Goal: Information Seeking & Learning: Learn about a topic

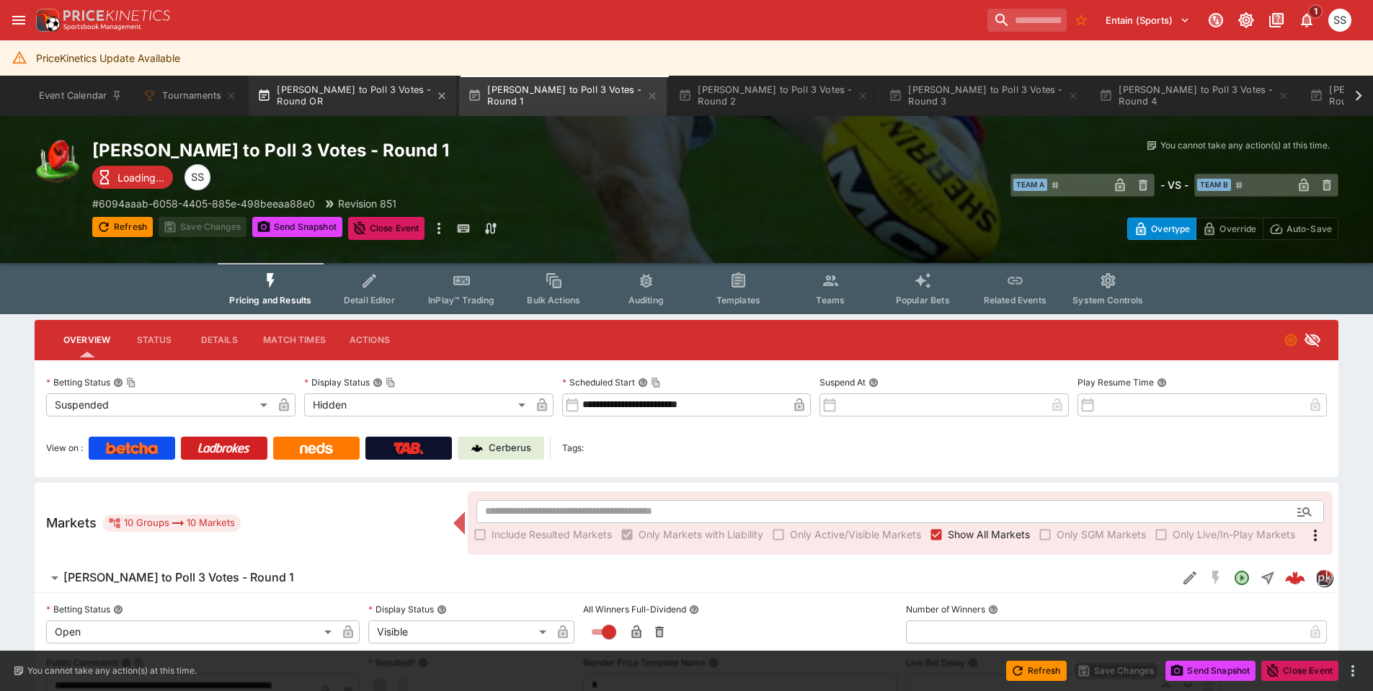
click at [387, 97] on button "Brownlow to Poll 3 Votes - Round OR" at bounding box center [353, 96] width 208 height 40
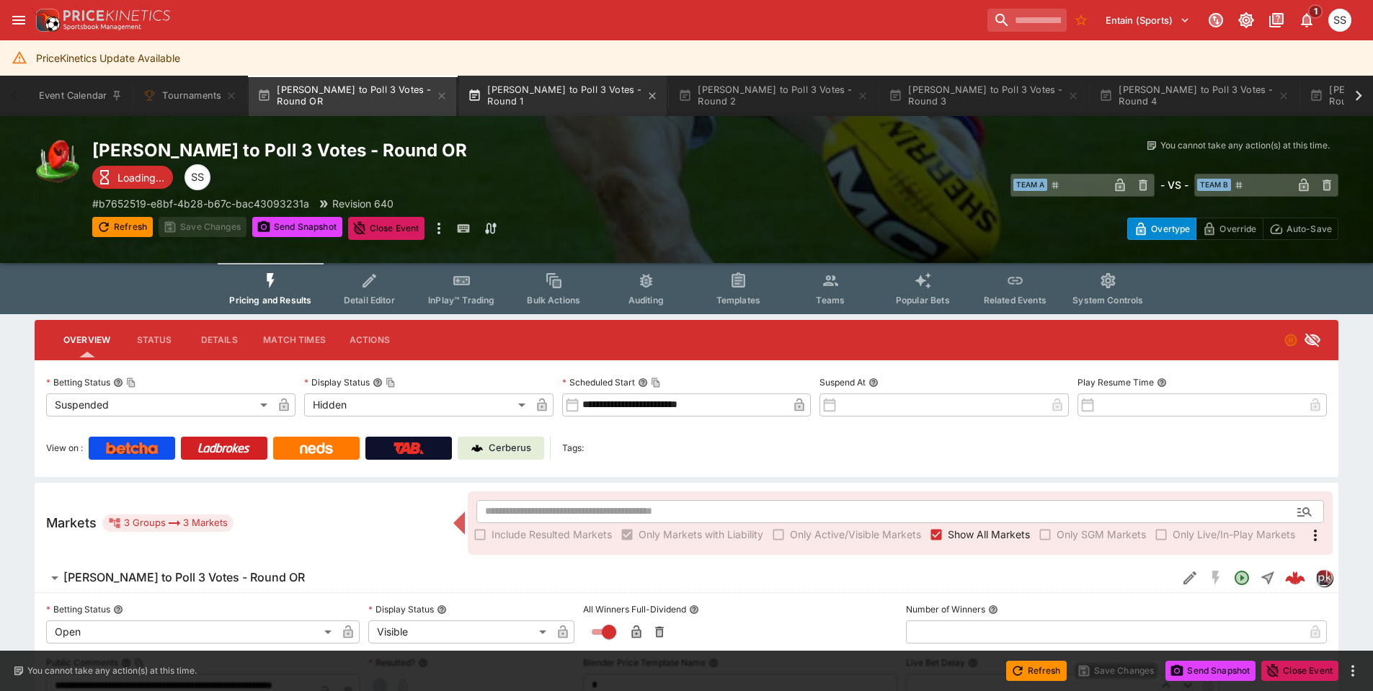
click at [514, 88] on button "Brownlow to Poll 3 Votes - Round 1" at bounding box center [563, 96] width 208 height 40
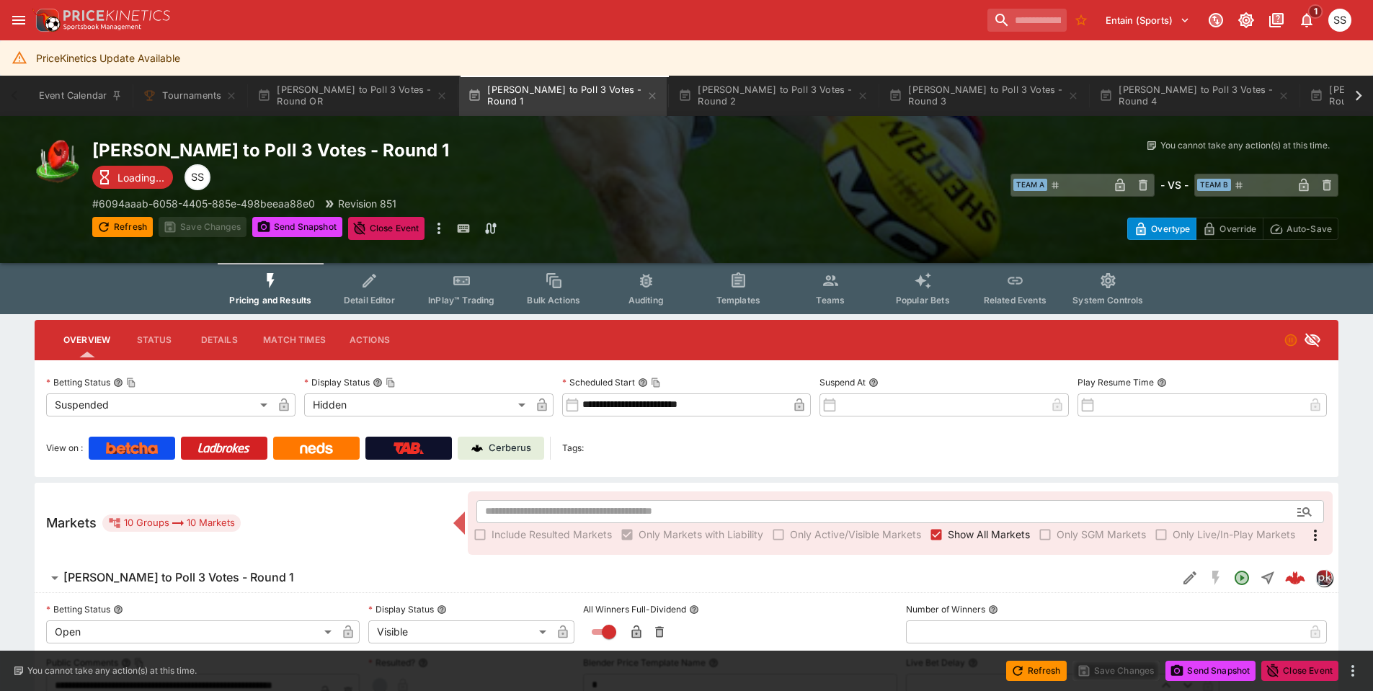
click at [528, 447] on p "Cerberus" at bounding box center [510, 448] width 43 height 14
click at [360, 97] on button "Brownlow to Poll 3 Votes - Round OR" at bounding box center [353, 96] width 208 height 40
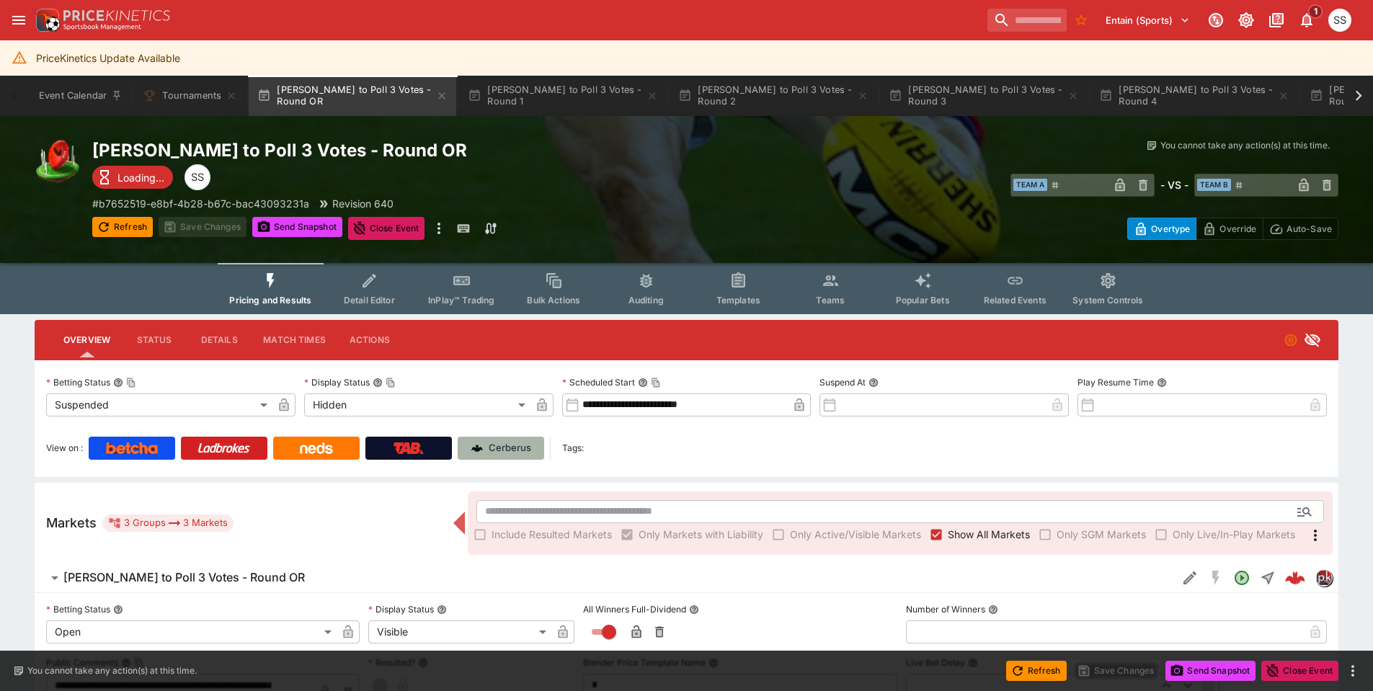
click at [501, 442] on p "Cerberus" at bounding box center [510, 448] width 43 height 14
click at [777, 92] on button "Brownlow to Poll 3 Votes - Round 2" at bounding box center [773, 96] width 208 height 40
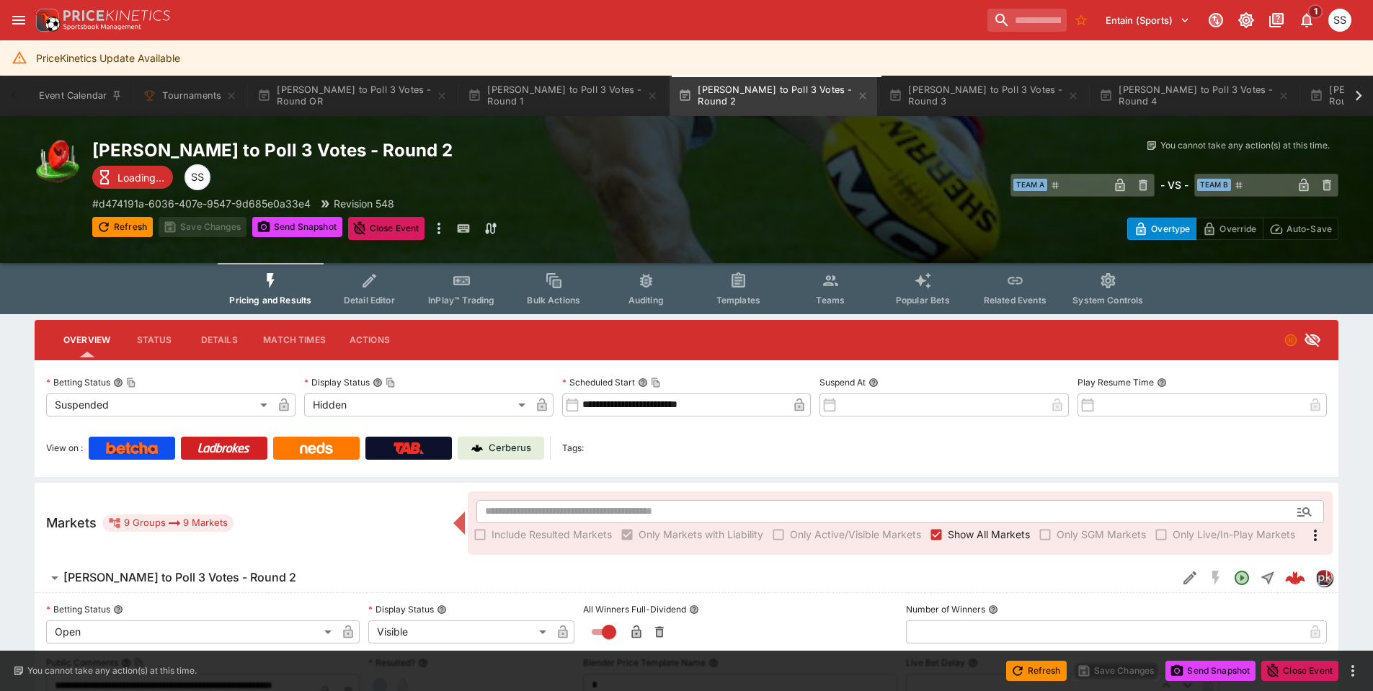
click at [513, 449] on p "Cerberus" at bounding box center [510, 448] width 43 height 14
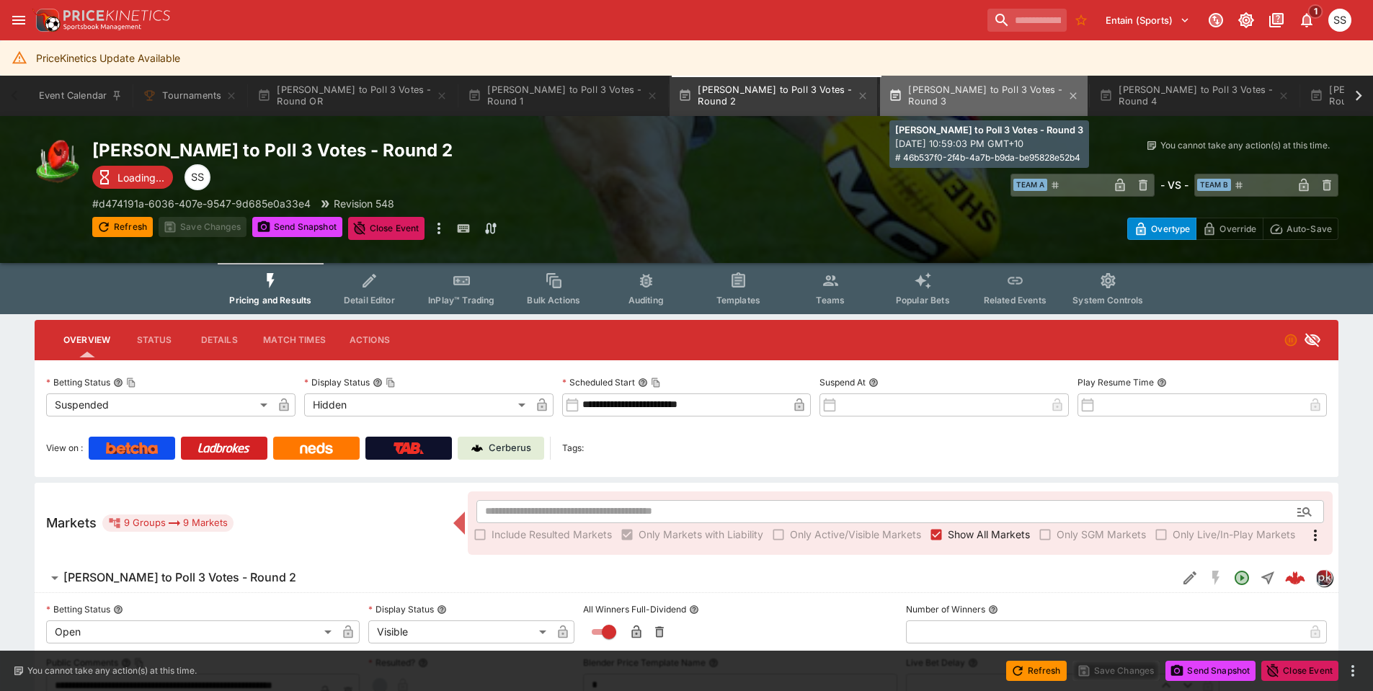
click at [951, 91] on button "Brownlow to Poll 3 Votes - Round 3" at bounding box center [984, 96] width 208 height 40
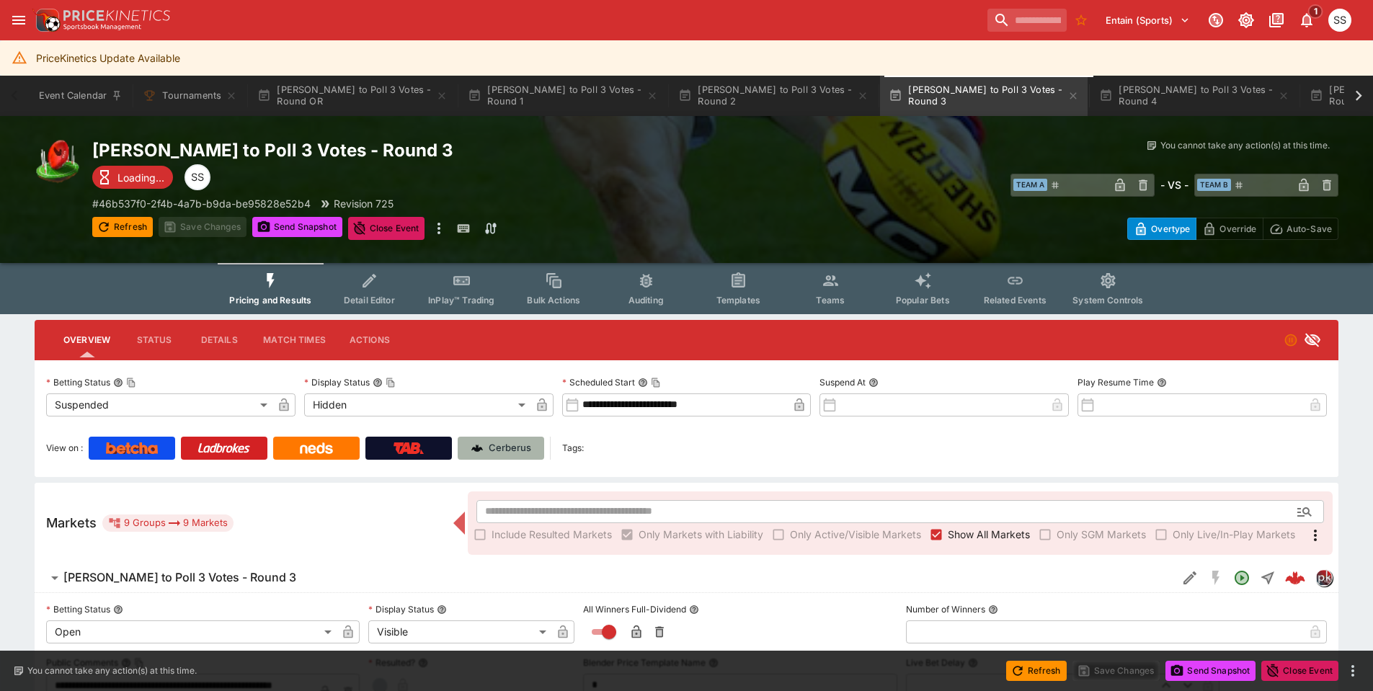
click at [517, 448] on p "Cerberus" at bounding box center [510, 448] width 43 height 14
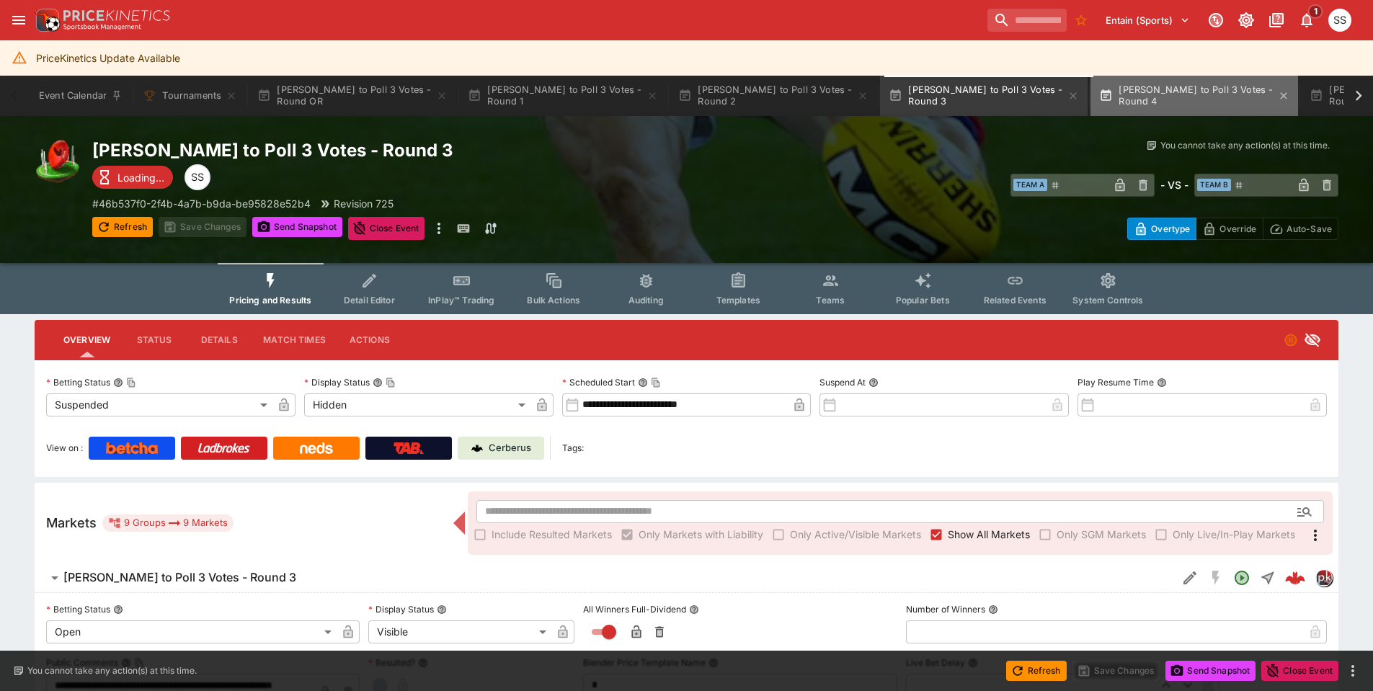
click at [1163, 102] on button "Brownlow to Poll 3 Votes - Round 4" at bounding box center [1194, 96] width 208 height 40
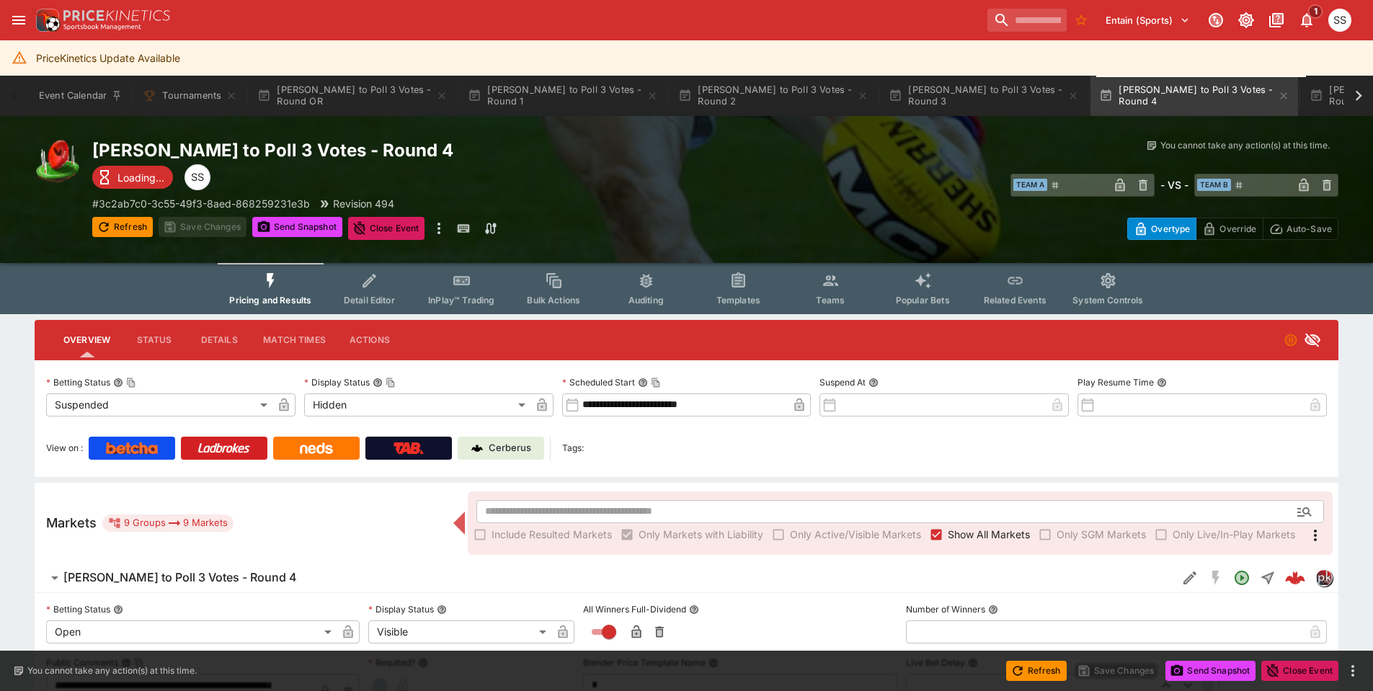
click at [510, 451] on p "Cerberus" at bounding box center [510, 448] width 43 height 14
click at [1357, 99] on icon at bounding box center [1358, 96] width 6 height 10
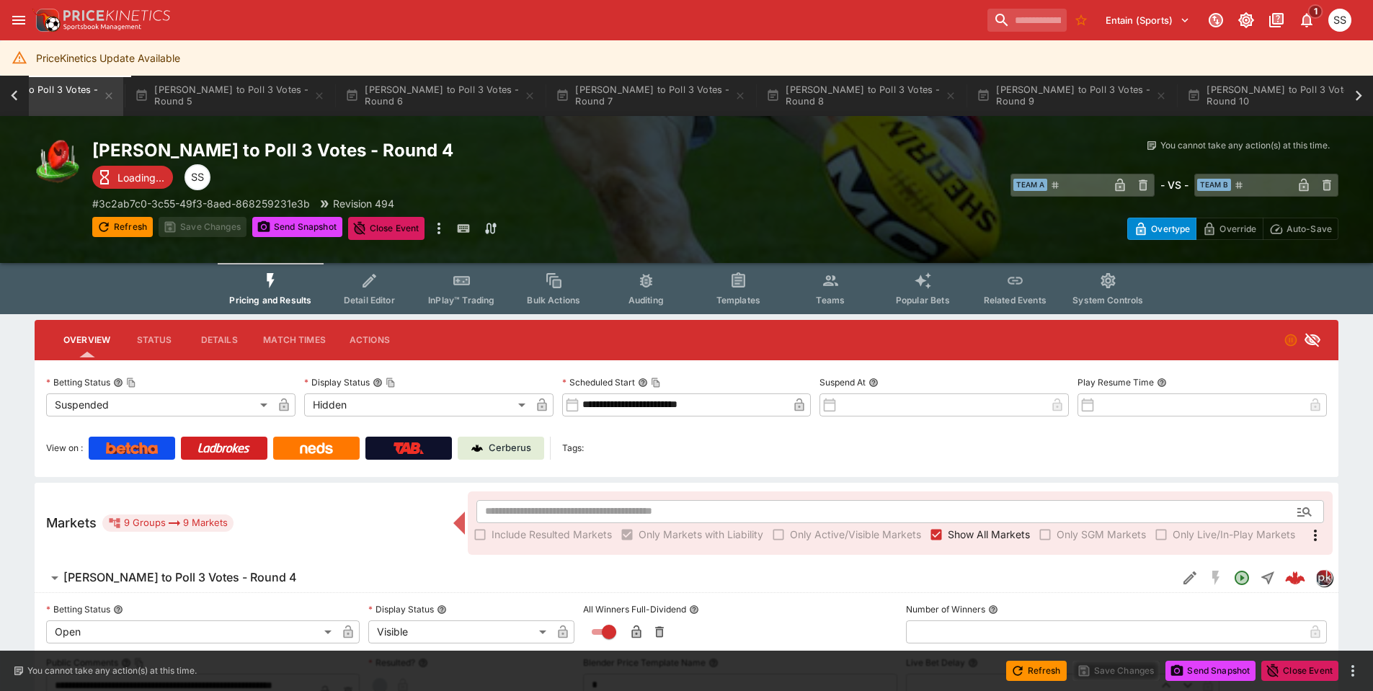
scroll to position [0, 1259]
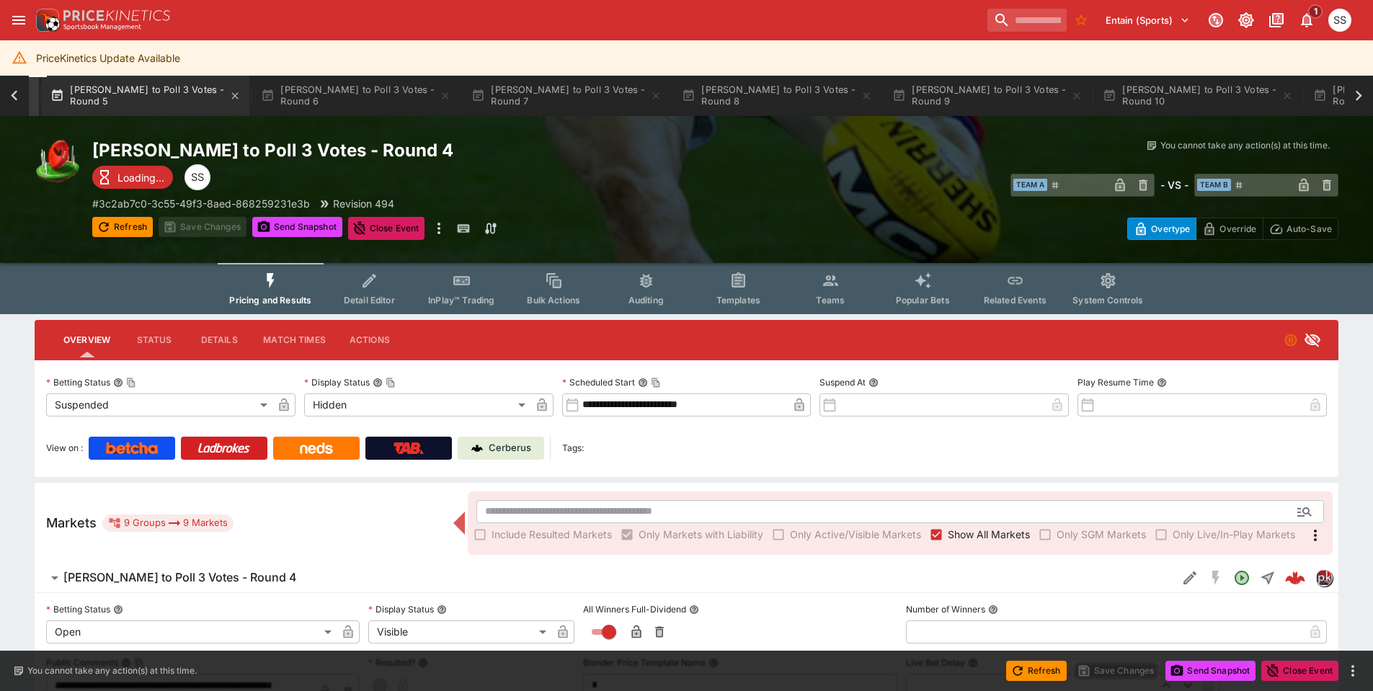
click at [155, 84] on button "Brownlow to Poll 3 Votes - Round 5" at bounding box center [146, 96] width 208 height 40
click at [502, 450] on p "Cerberus" at bounding box center [510, 448] width 43 height 14
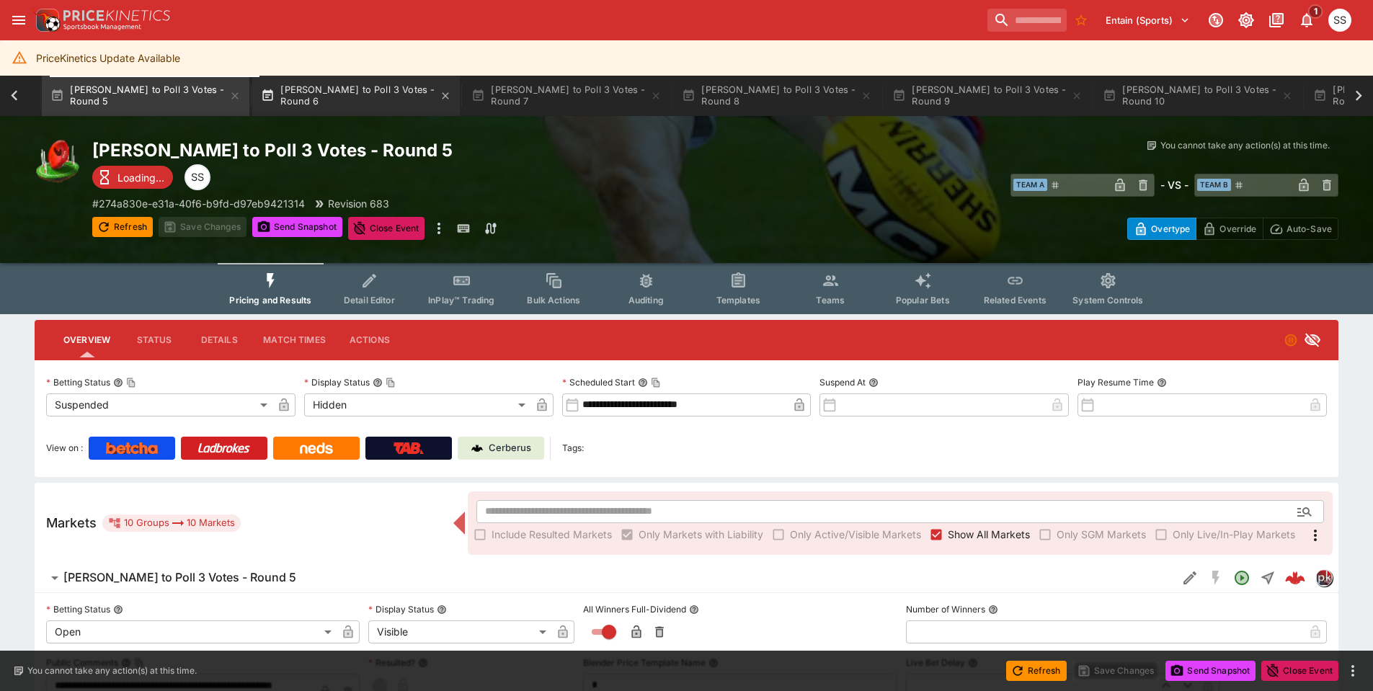
click at [356, 97] on button "Brownlow to Poll 3 Votes - Round 6" at bounding box center [356, 96] width 208 height 40
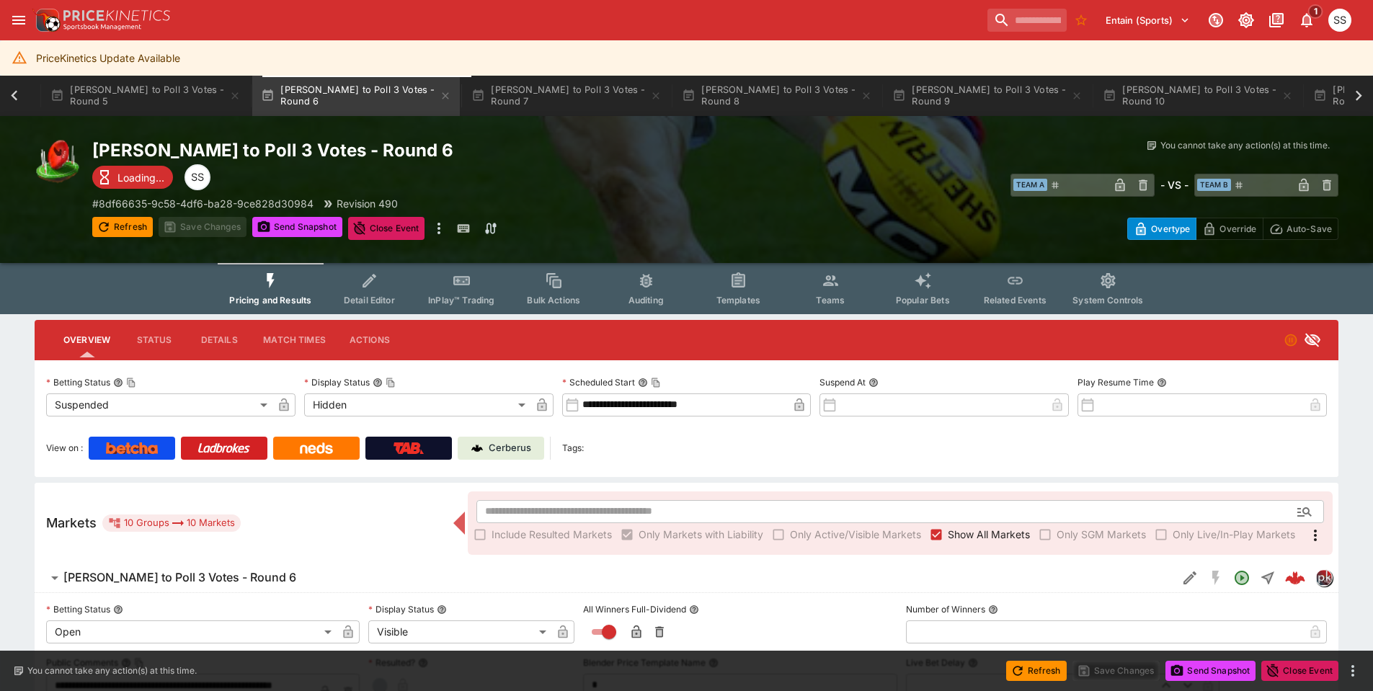
click at [517, 447] on p "Cerberus" at bounding box center [510, 448] width 43 height 14
click at [571, 91] on button "Brownlow to Poll 3 Votes - Round 7" at bounding box center [567, 96] width 208 height 40
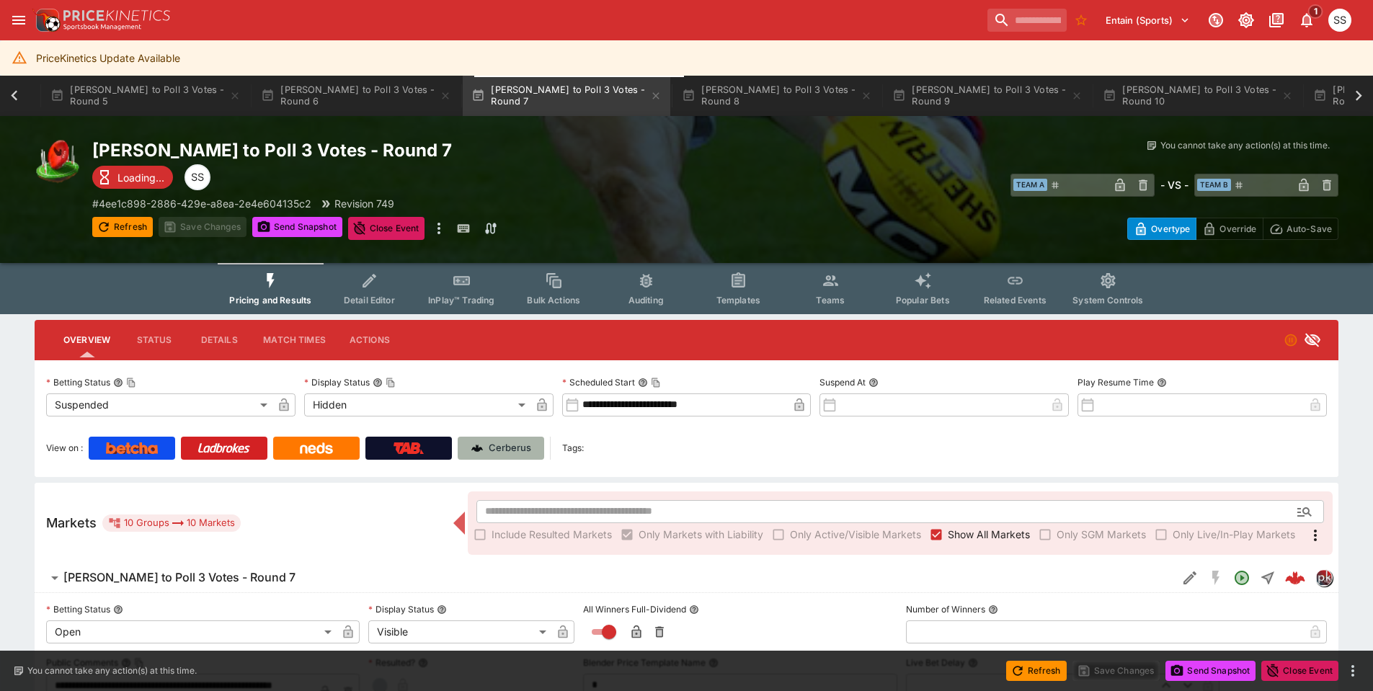
click at [516, 443] on p "Cerberus" at bounding box center [510, 448] width 43 height 14
click at [774, 89] on button "Brownlow to Poll 3 Votes - Round 8" at bounding box center [777, 96] width 208 height 40
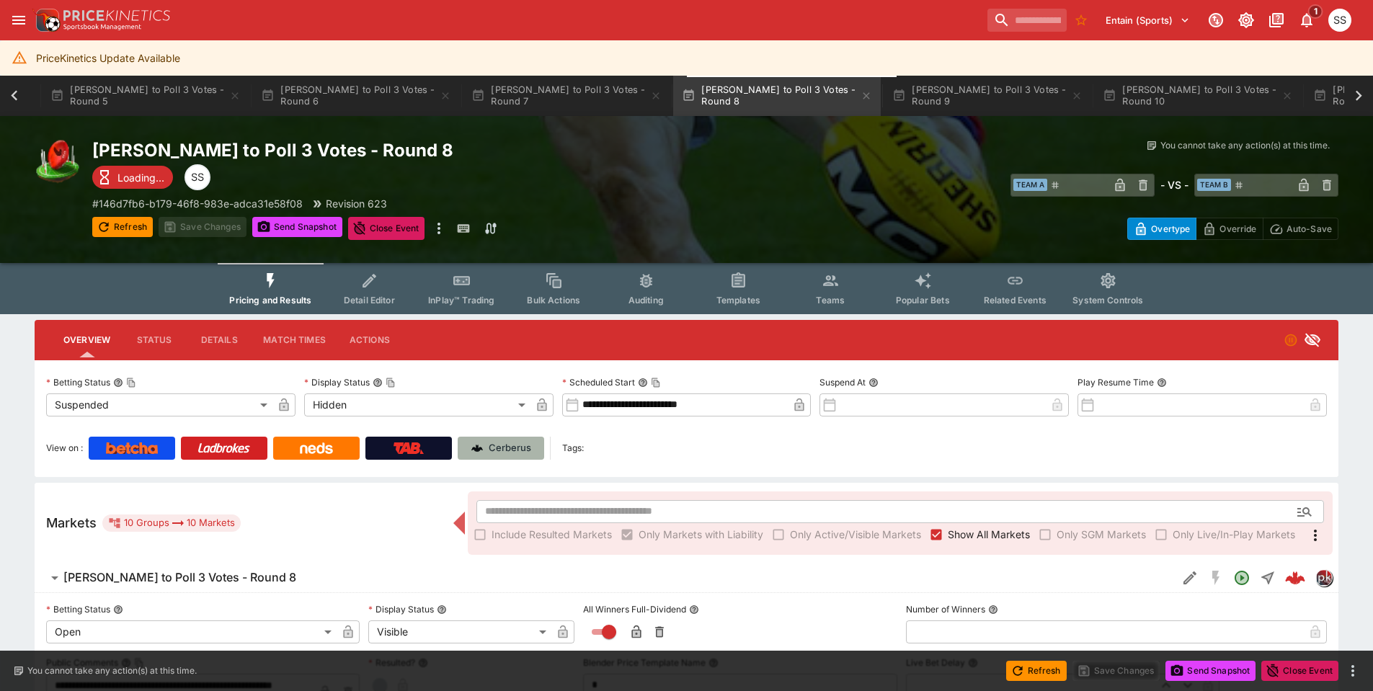
click at [506, 450] on p "Cerberus" at bounding box center [510, 448] width 43 height 14
click at [963, 92] on button "Brownlow to Poll 3 Votes - Round 9" at bounding box center [987, 96] width 208 height 40
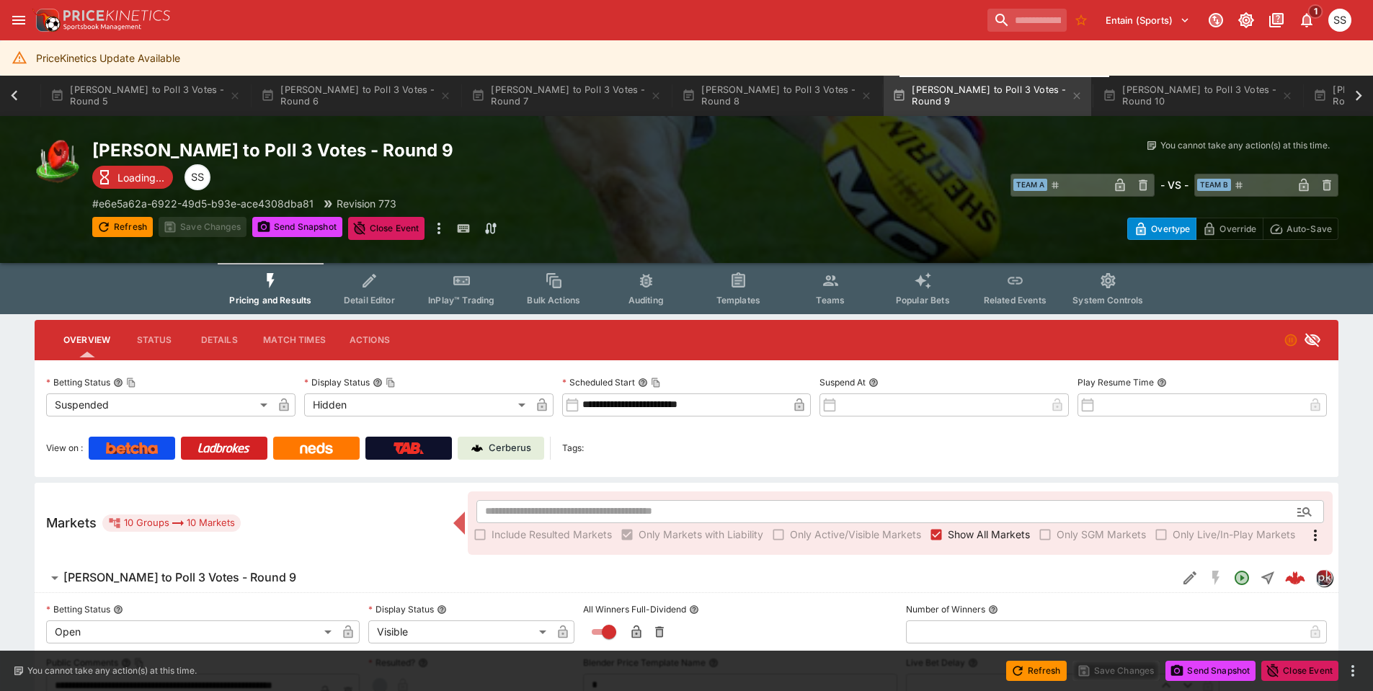
click at [516, 453] on p "Cerberus" at bounding box center [510, 448] width 43 height 14
click at [1205, 97] on button "Brownlow to Poll 3 Votes - Round 10" at bounding box center [1198, 96] width 208 height 40
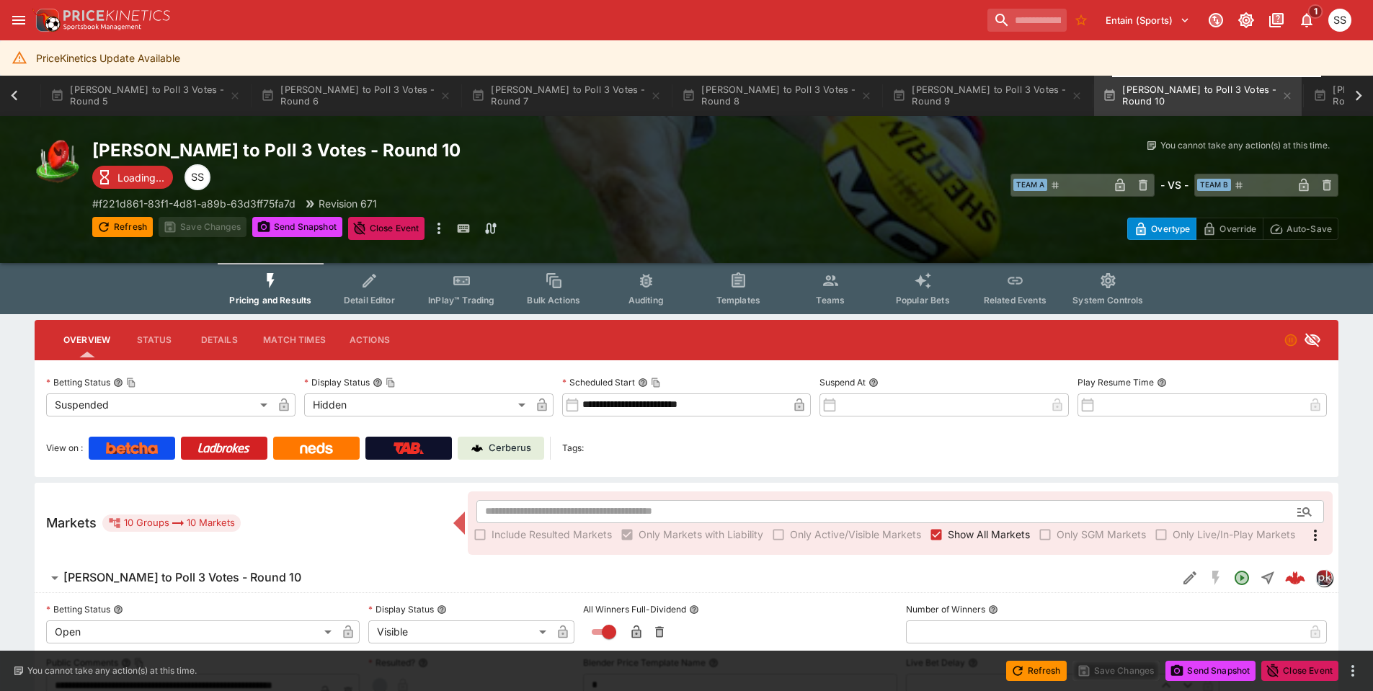
click at [499, 449] on p "Cerberus" at bounding box center [510, 448] width 43 height 14
click at [1354, 102] on icon at bounding box center [1358, 96] width 20 height 20
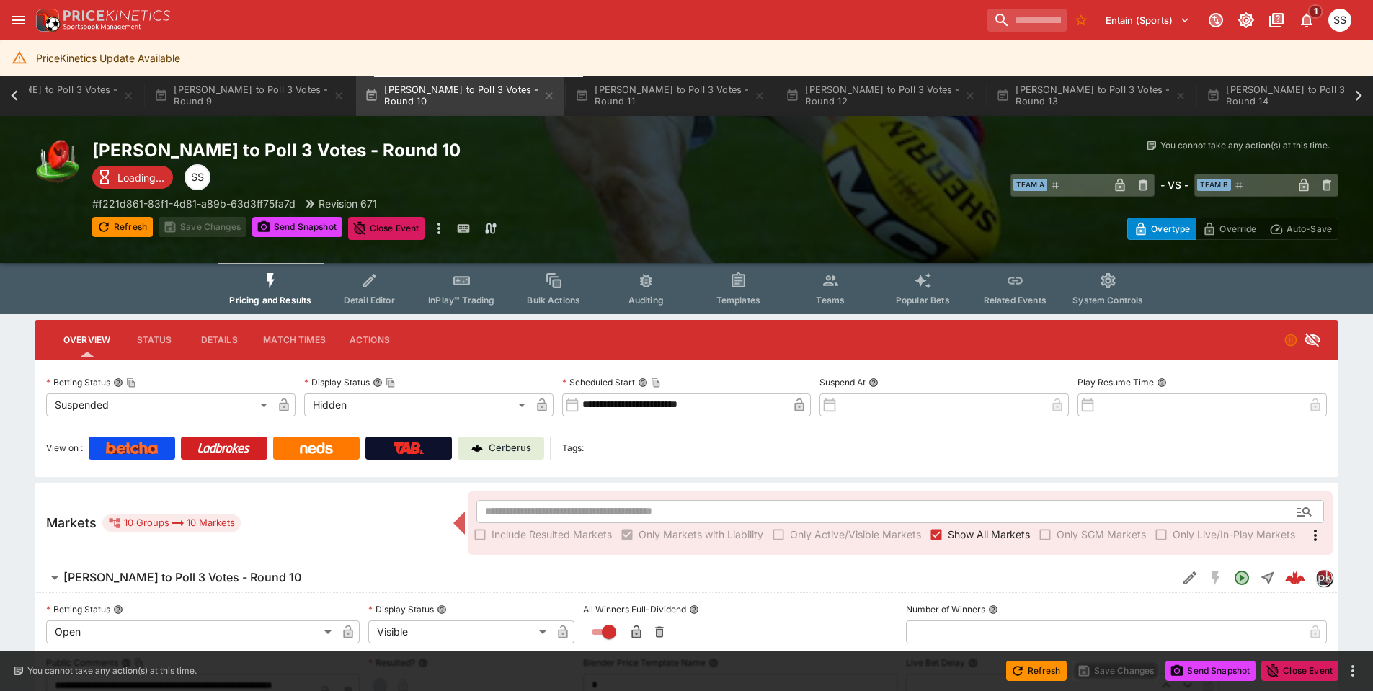
scroll to position [0, 2087]
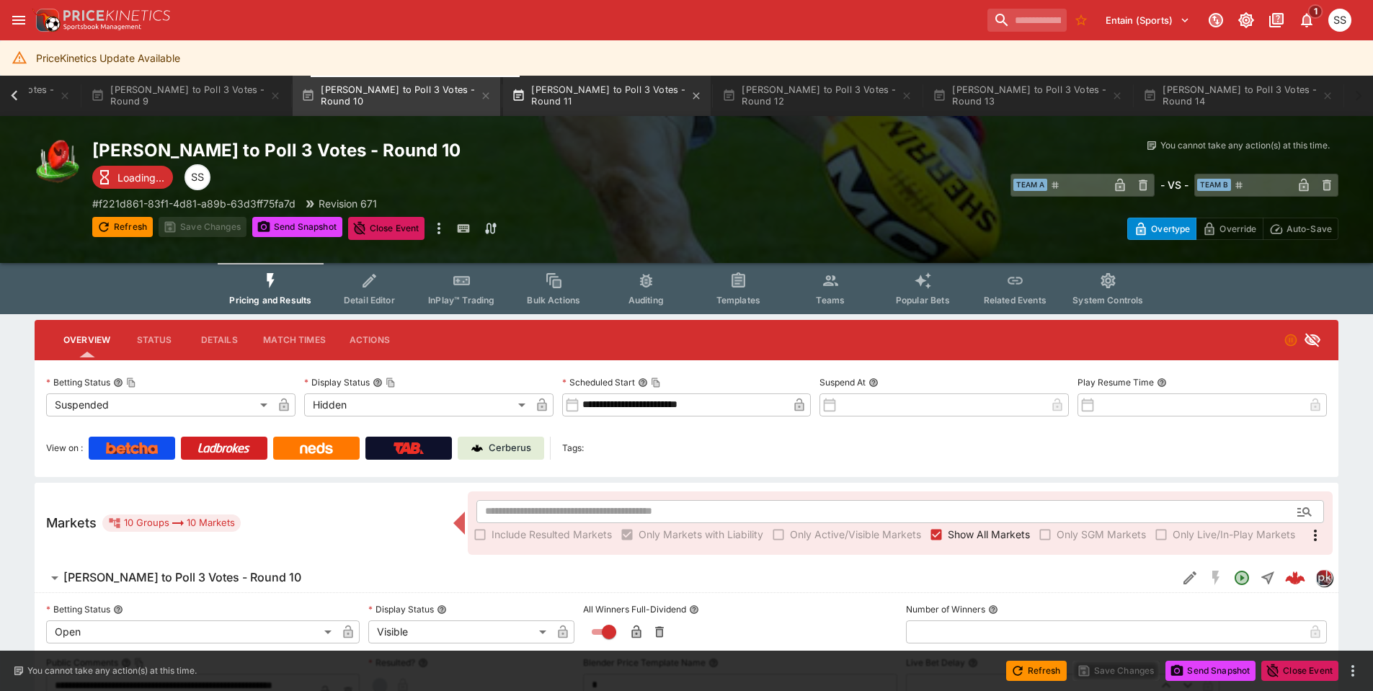
click at [541, 89] on button "Brownlow to Poll 3 Votes - Round 11" at bounding box center [607, 96] width 208 height 40
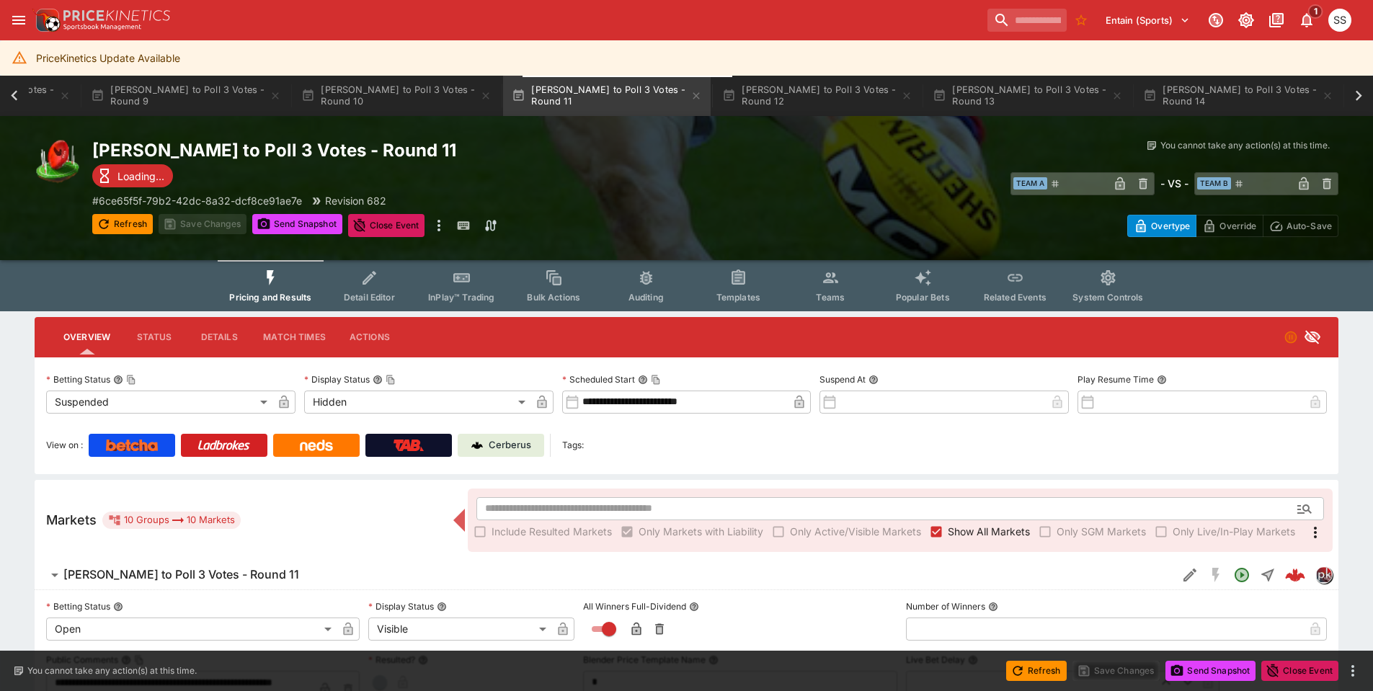
scroll to position [0, 2077]
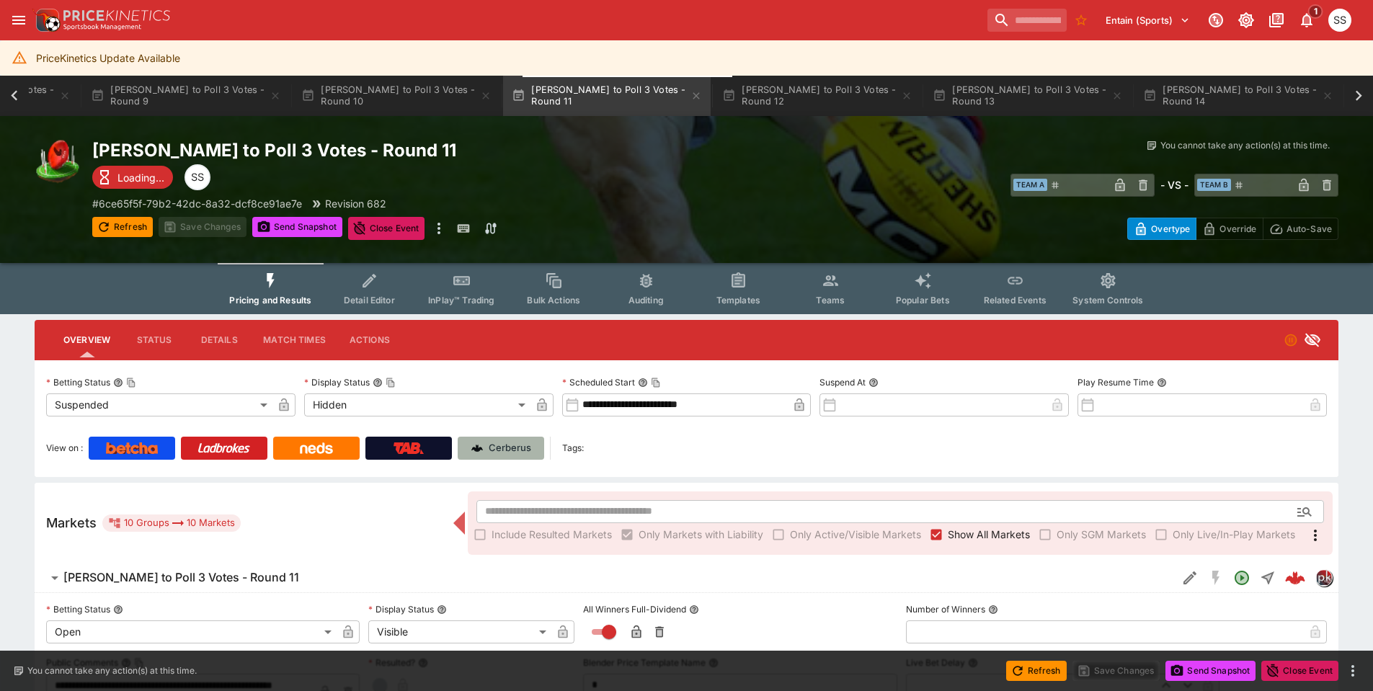
click at [512, 440] on link "Cerberus" at bounding box center [501, 448] width 86 height 23
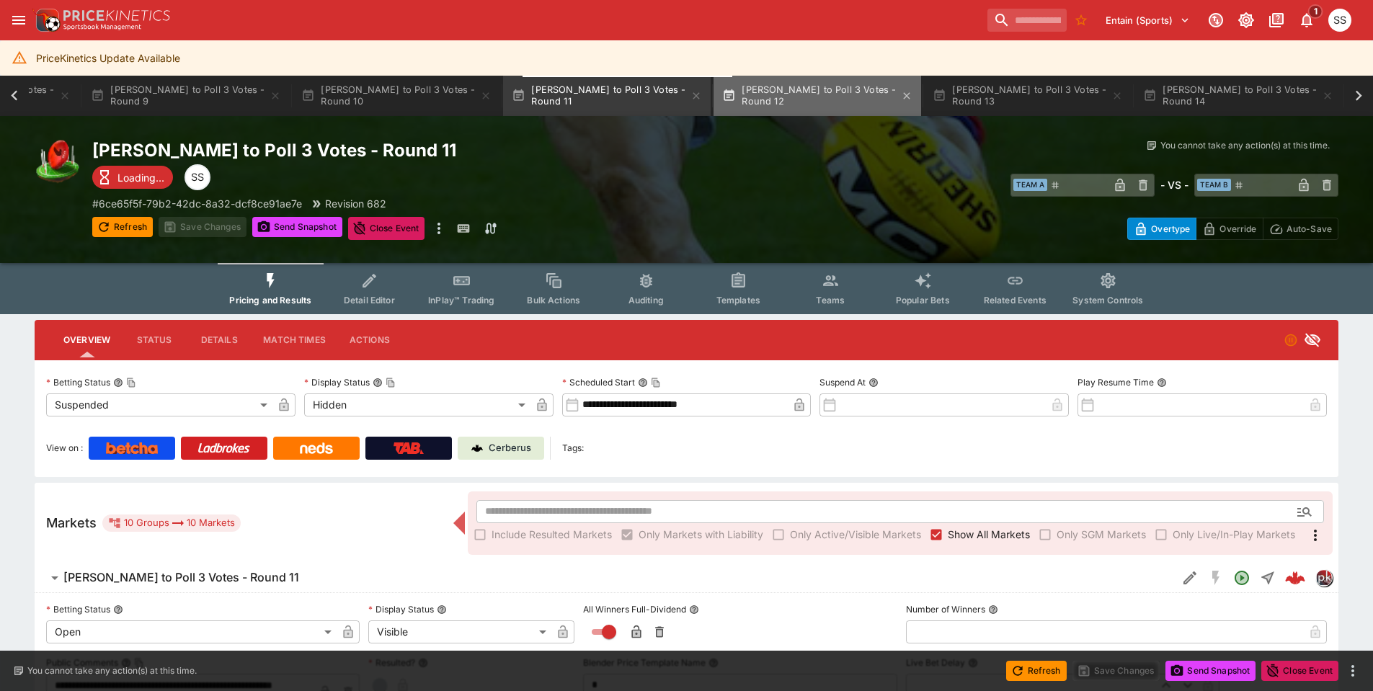
click at [826, 98] on button "Brownlow to Poll 3 Votes - Round 12" at bounding box center [817, 96] width 208 height 40
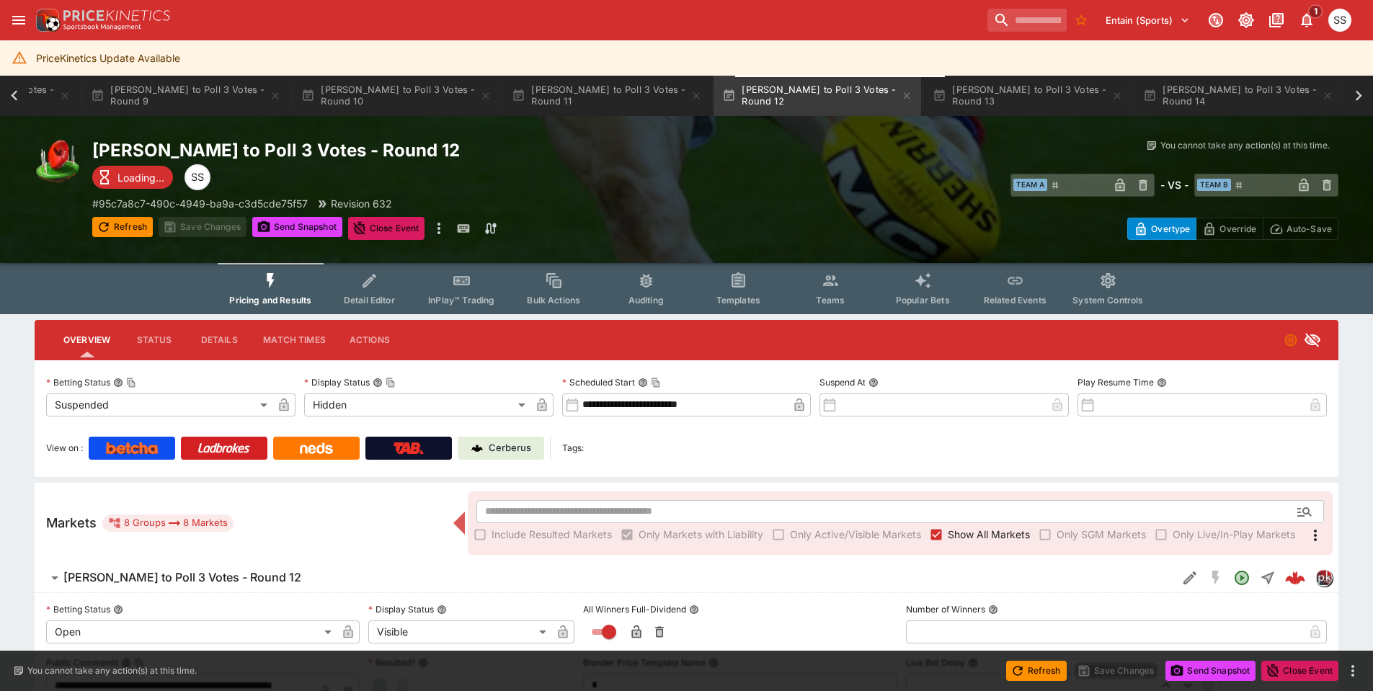
click at [519, 448] on p "Cerberus" at bounding box center [510, 448] width 43 height 14
click at [1022, 81] on button "Brownlow to Poll 3 Votes - Round 13" at bounding box center [1028, 96] width 208 height 40
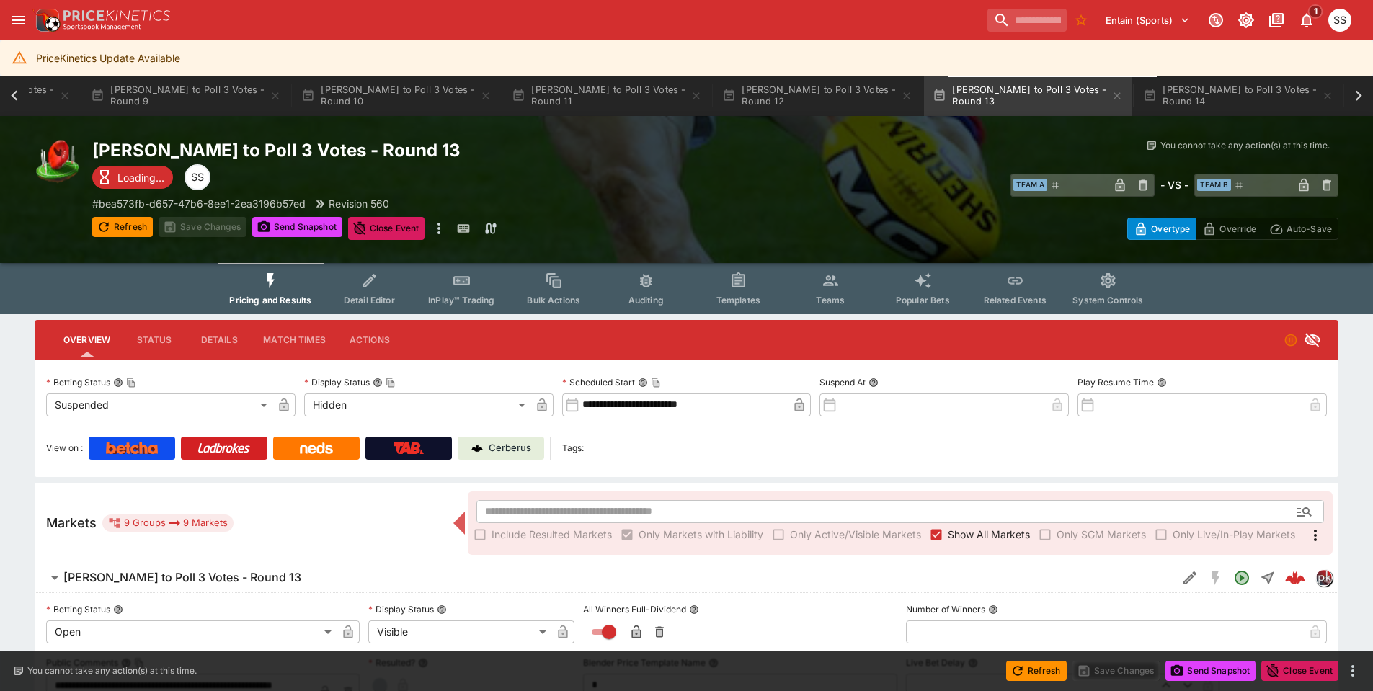
click at [501, 446] on p "Cerberus" at bounding box center [510, 448] width 43 height 14
click at [1256, 90] on button "Brownlow to Poll 3 Votes - Round 14" at bounding box center [1238, 96] width 208 height 40
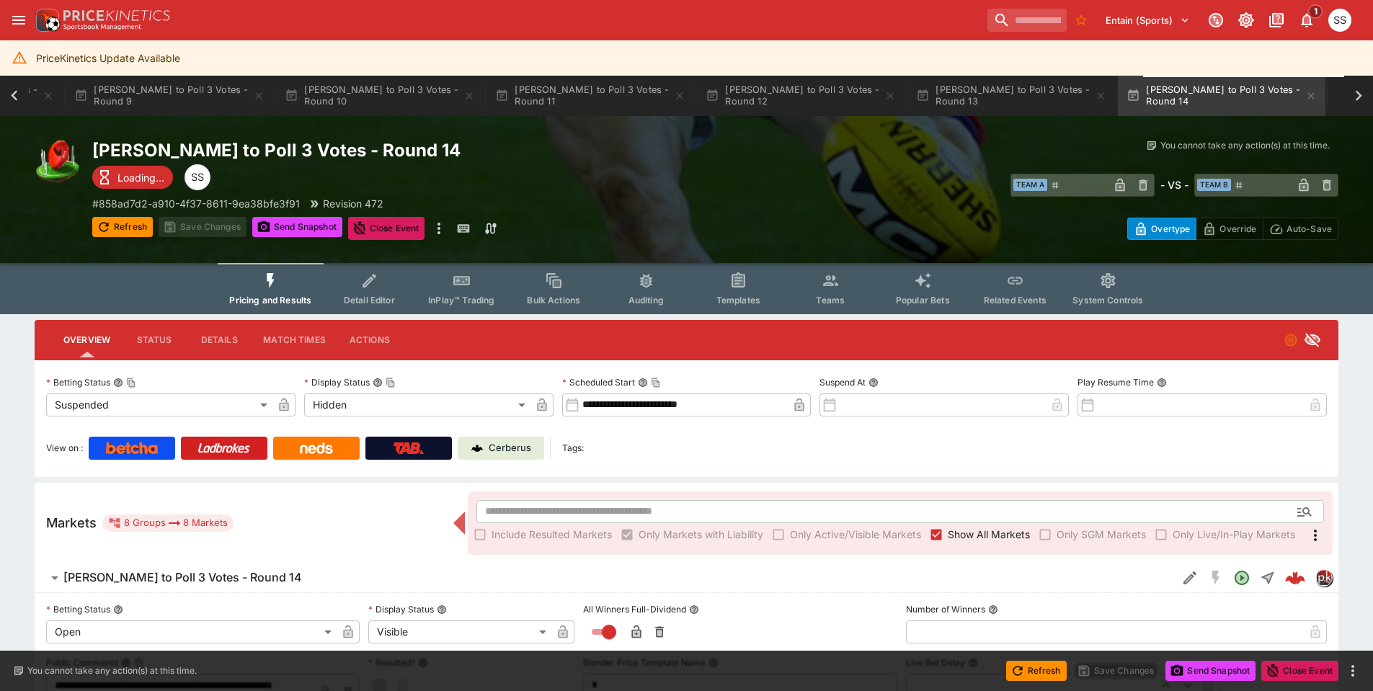
scroll to position [0, 2085]
click at [504, 442] on p "Cerberus" at bounding box center [510, 448] width 43 height 14
click at [669, 184] on div "Brownlow to Poll 3 Votes - Round 14 Loading... SS # 858ad7d2-a910-4f37-8611-9ea…" at bounding box center [403, 189] width 623 height 101
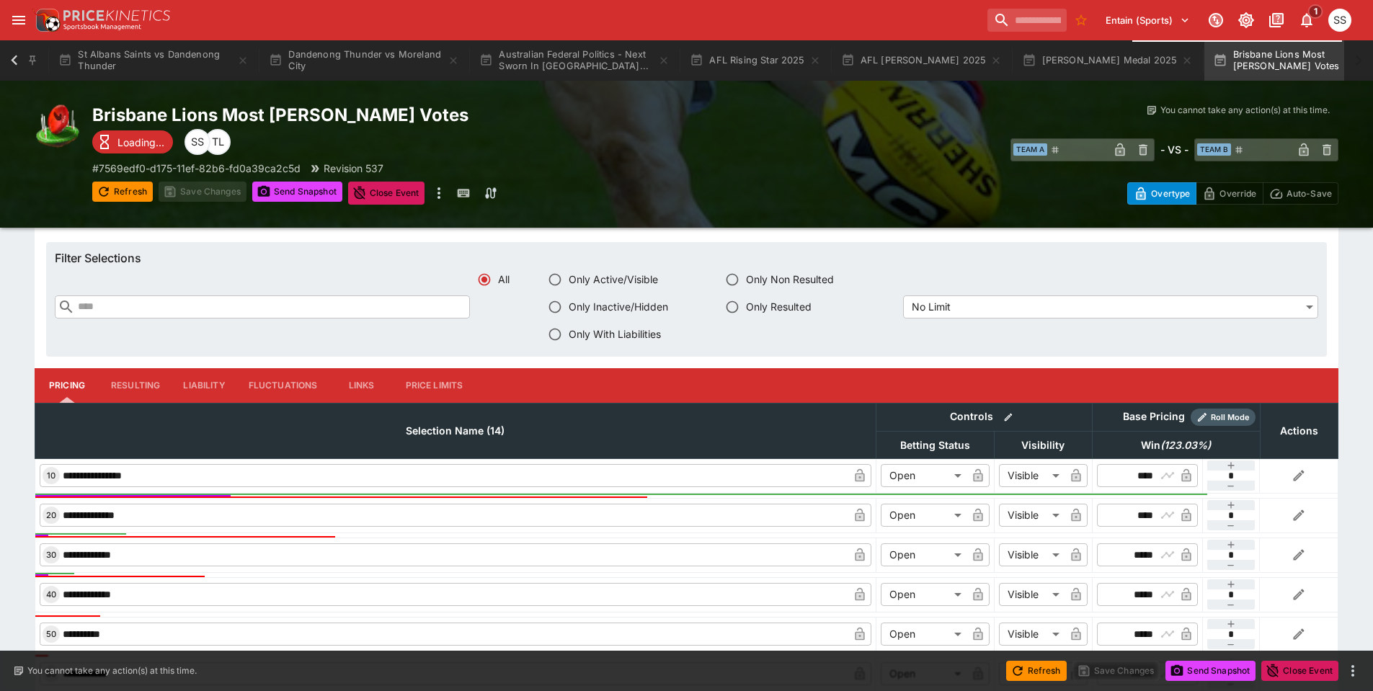
scroll to position [793, 0]
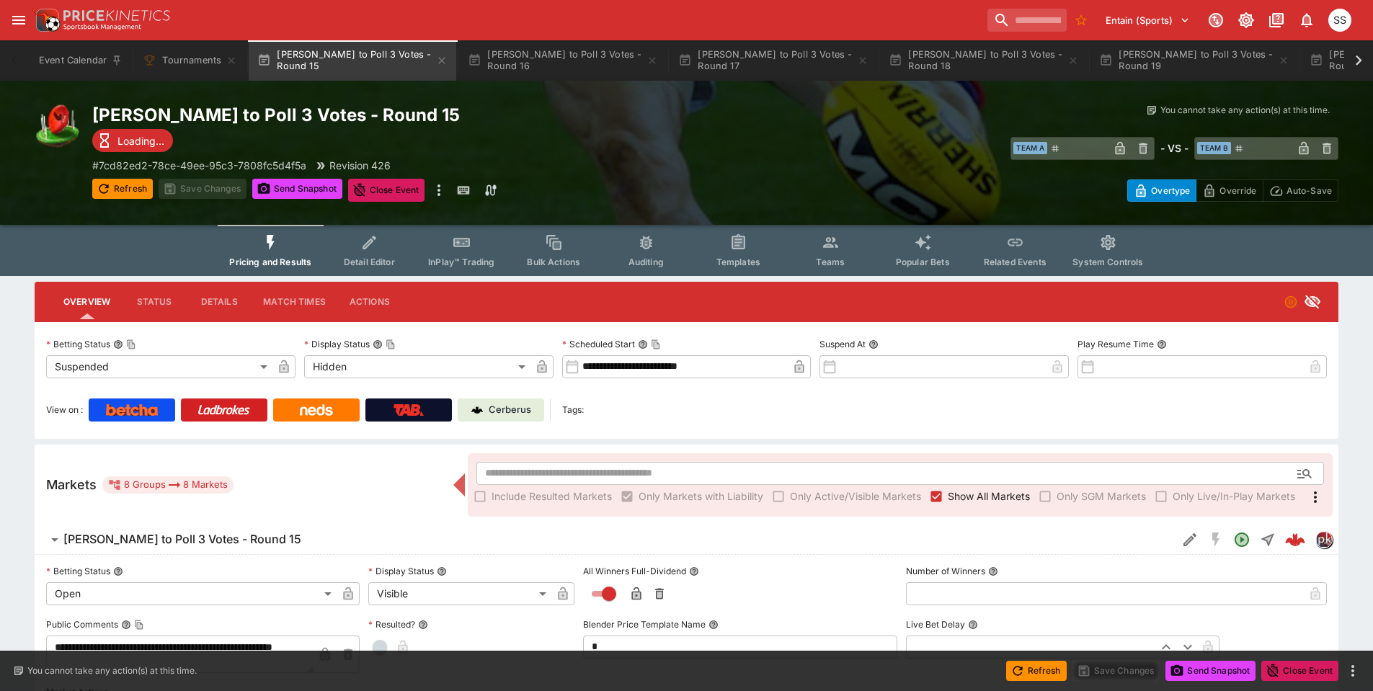
click at [505, 406] on p "Cerberus" at bounding box center [510, 410] width 43 height 14
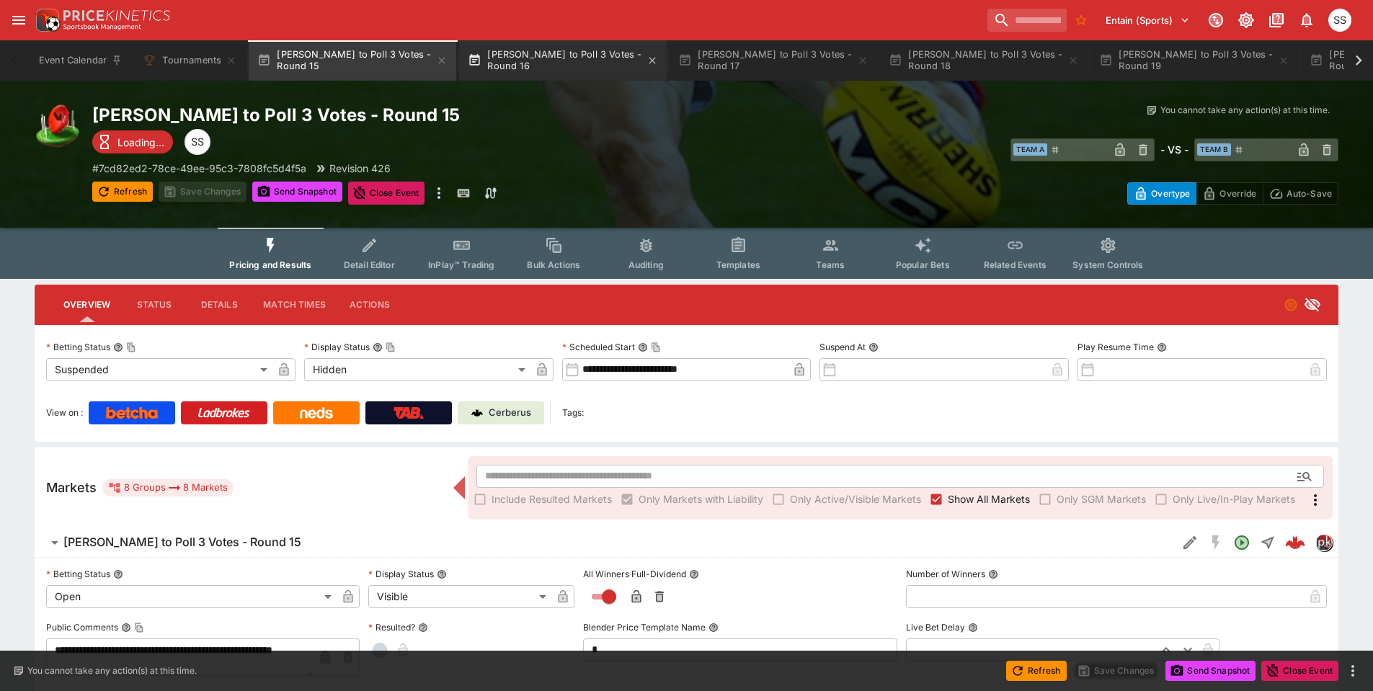
click at [525, 56] on button "[PERSON_NAME] to Poll 3 Votes - Round 16" at bounding box center [563, 60] width 208 height 40
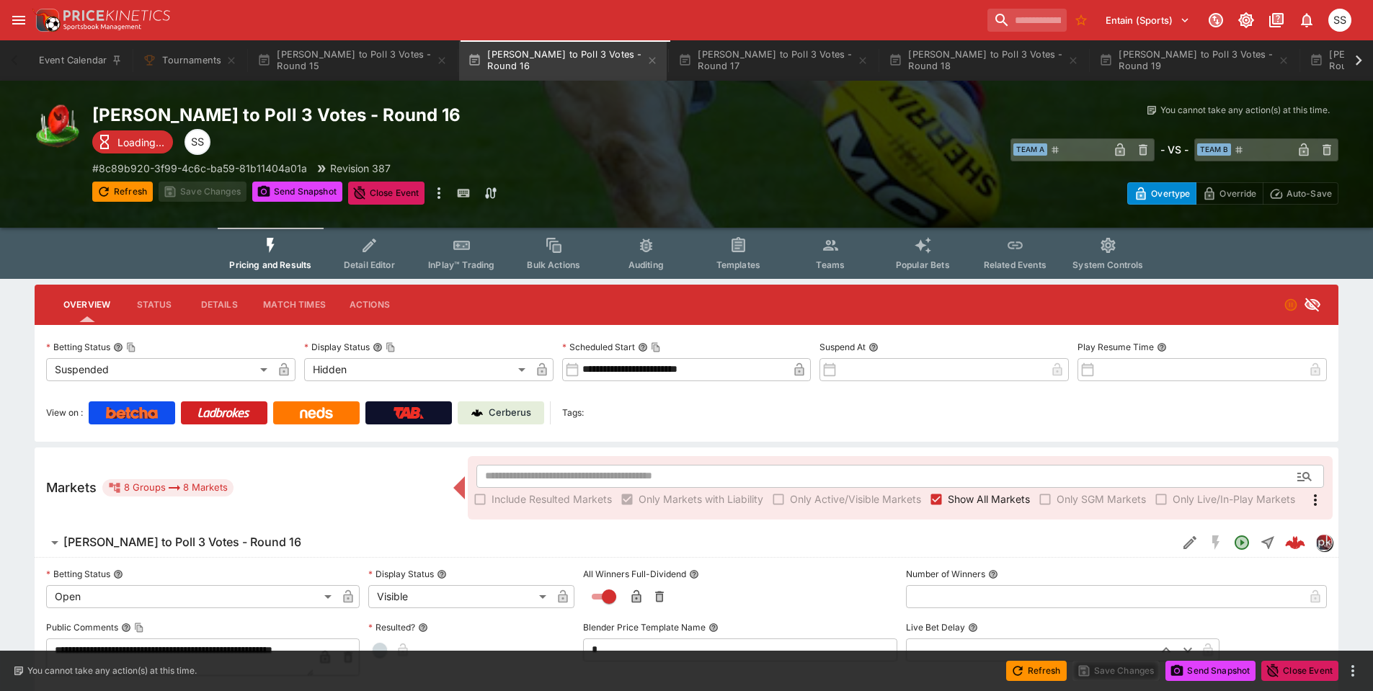
click at [481, 415] on img at bounding box center [477, 413] width 12 height 12
click at [708, 55] on button "[PERSON_NAME] to Poll 3 Votes - Round 17" at bounding box center [773, 60] width 208 height 40
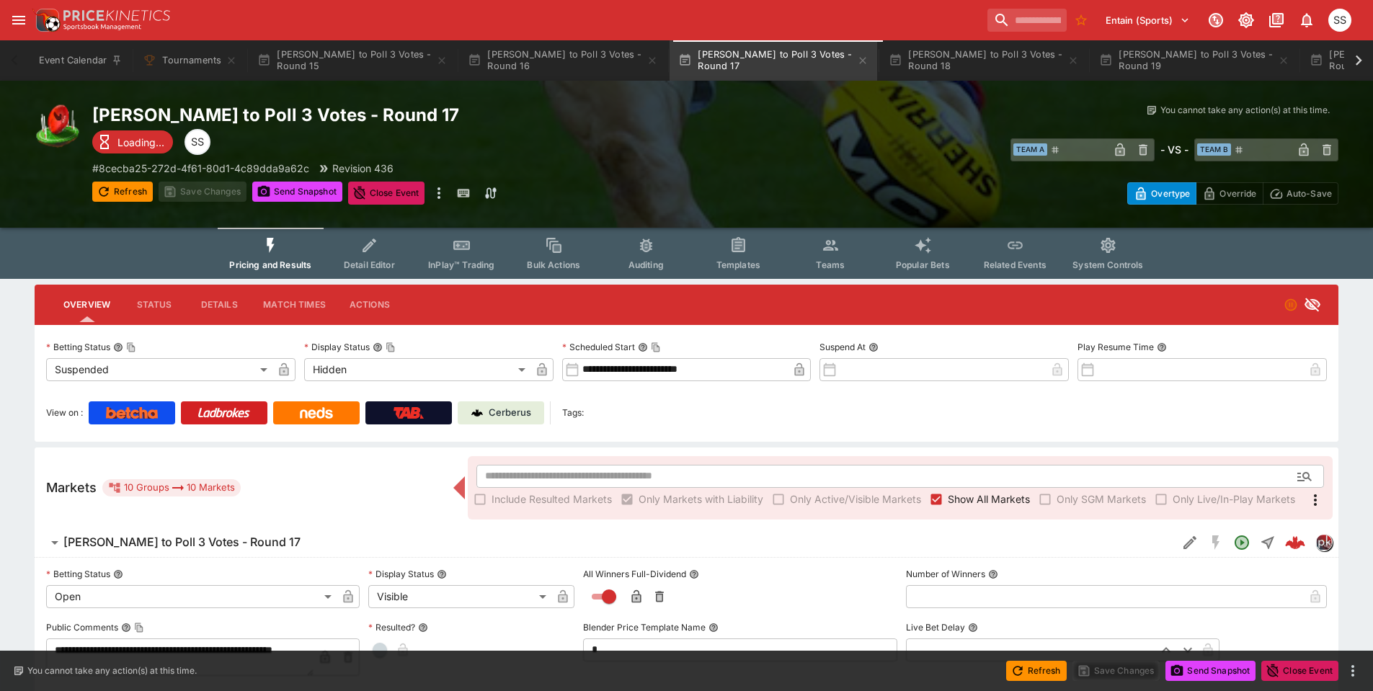
click at [506, 418] on p "Cerberus" at bounding box center [510, 413] width 43 height 14
click at [966, 54] on button "[PERSON_NAME] to Poll 3 Votes - Round 18" at bounding box center [984, 60] width 208 height 40
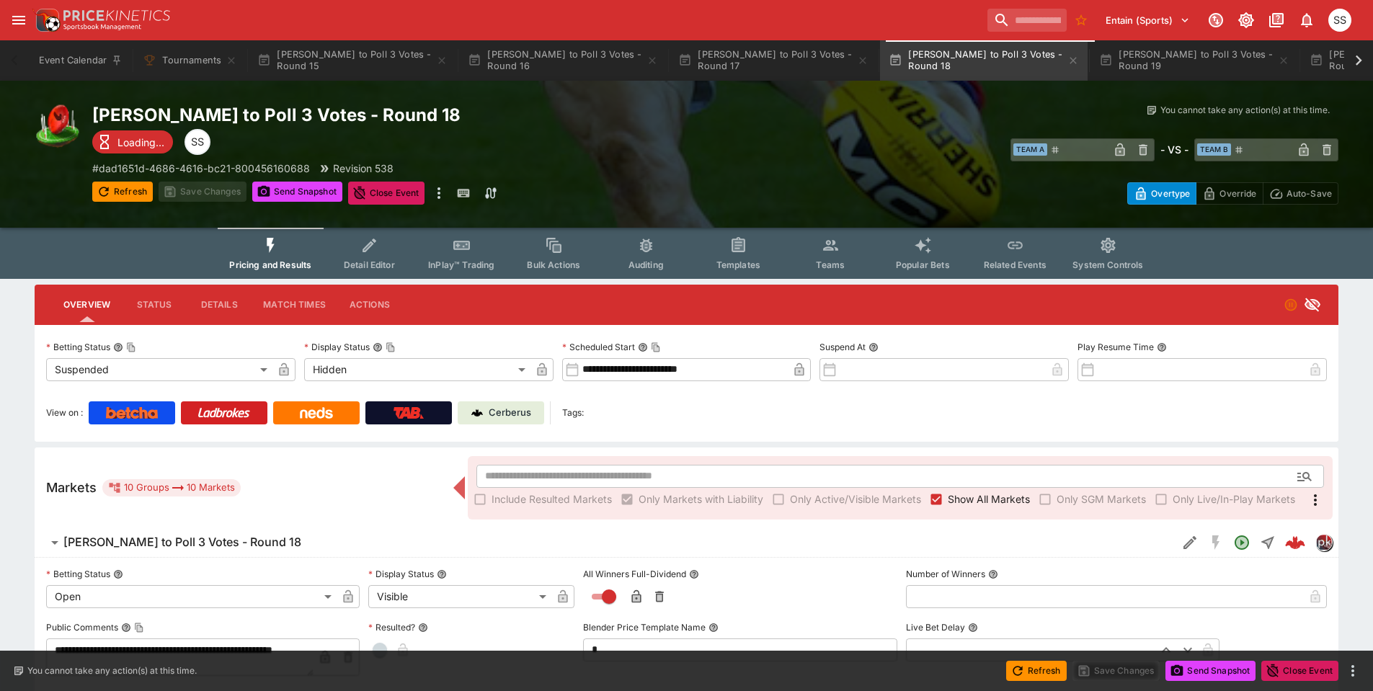
click at [528, 414] on p "Cerberus" at bounding box center [510, 413] width 43 height 14
click at [1159, 51] on button "[PERSON_NAME] to Poll 3 Votes - Round 19" at bounding box center [1194, 60] width 208 height 40
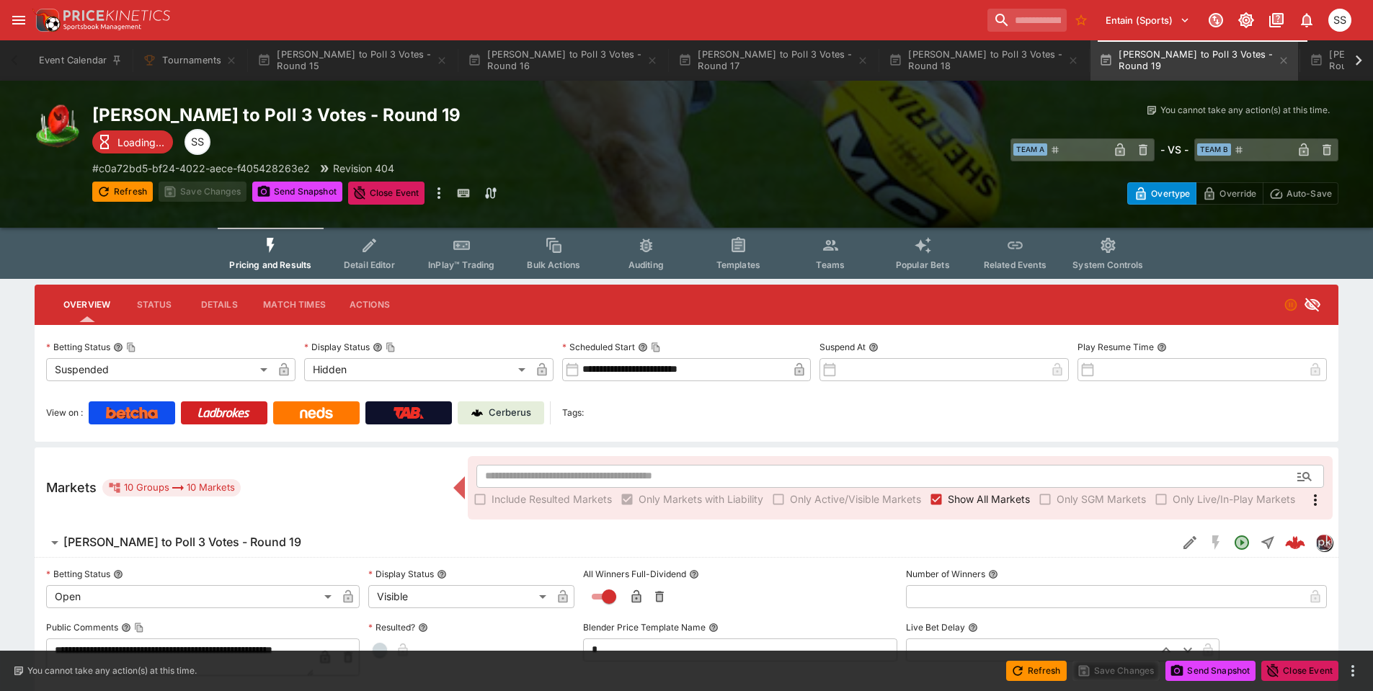
click at [525, 409] on p "Cerberus" at bounding box center [510, 413] width 43 height 14
click at [1365, 60] on icon at bounding box center [1358, 60] width 20 height 20
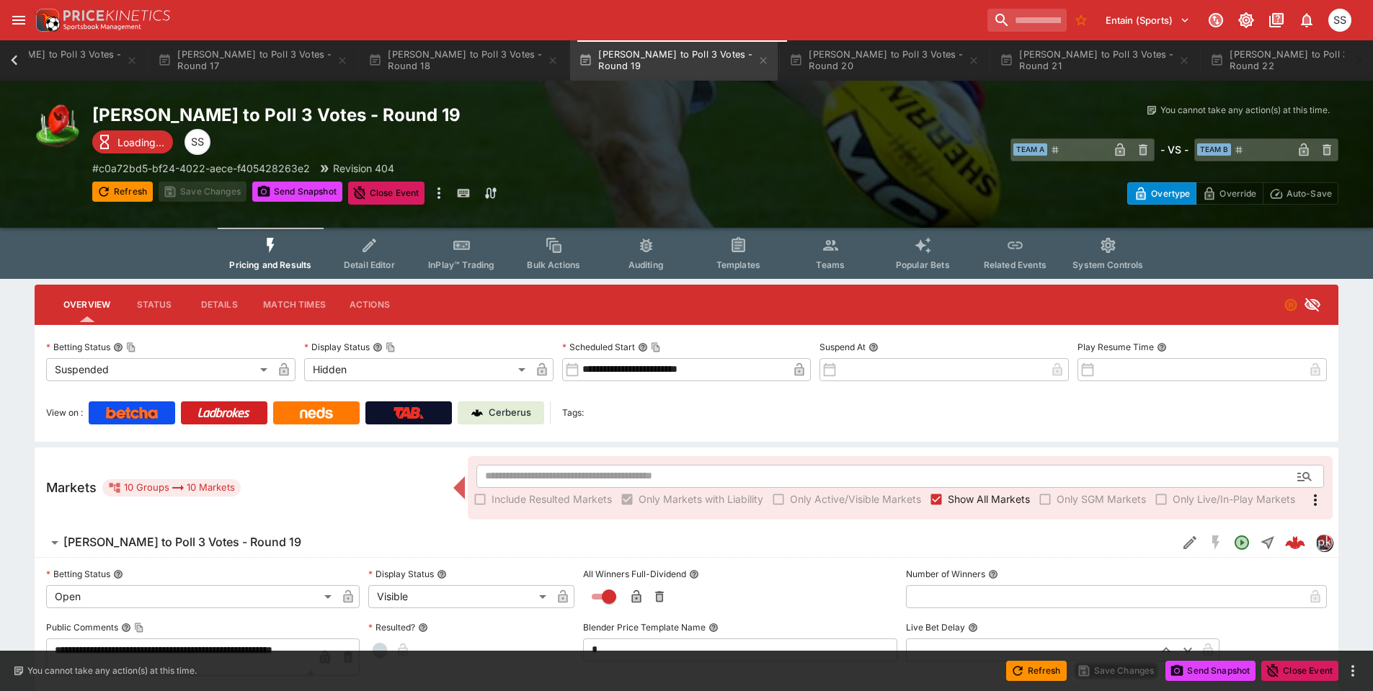
scroll to position [0, 1027]
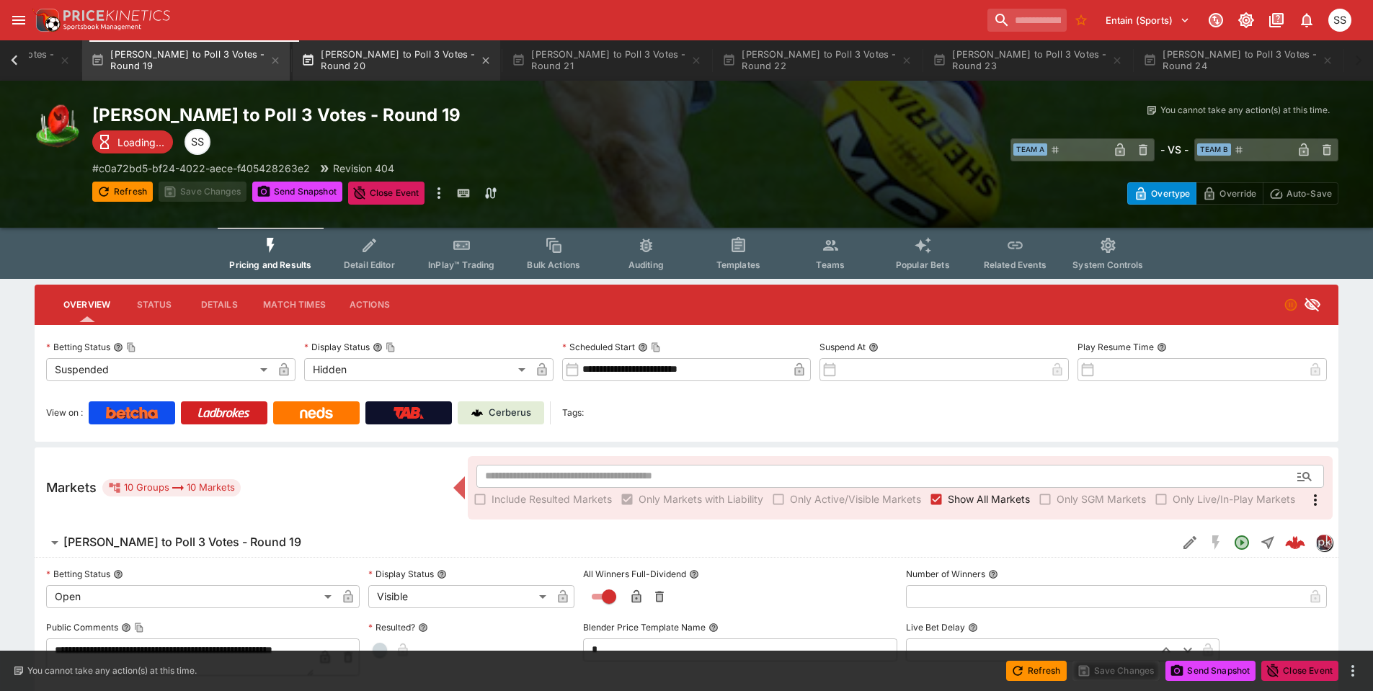
click at [407, 73] on button "[PERSON_NAME] to Poll 3 Votes - Round 20" at bounding box center [397, 60] width 208 height 40
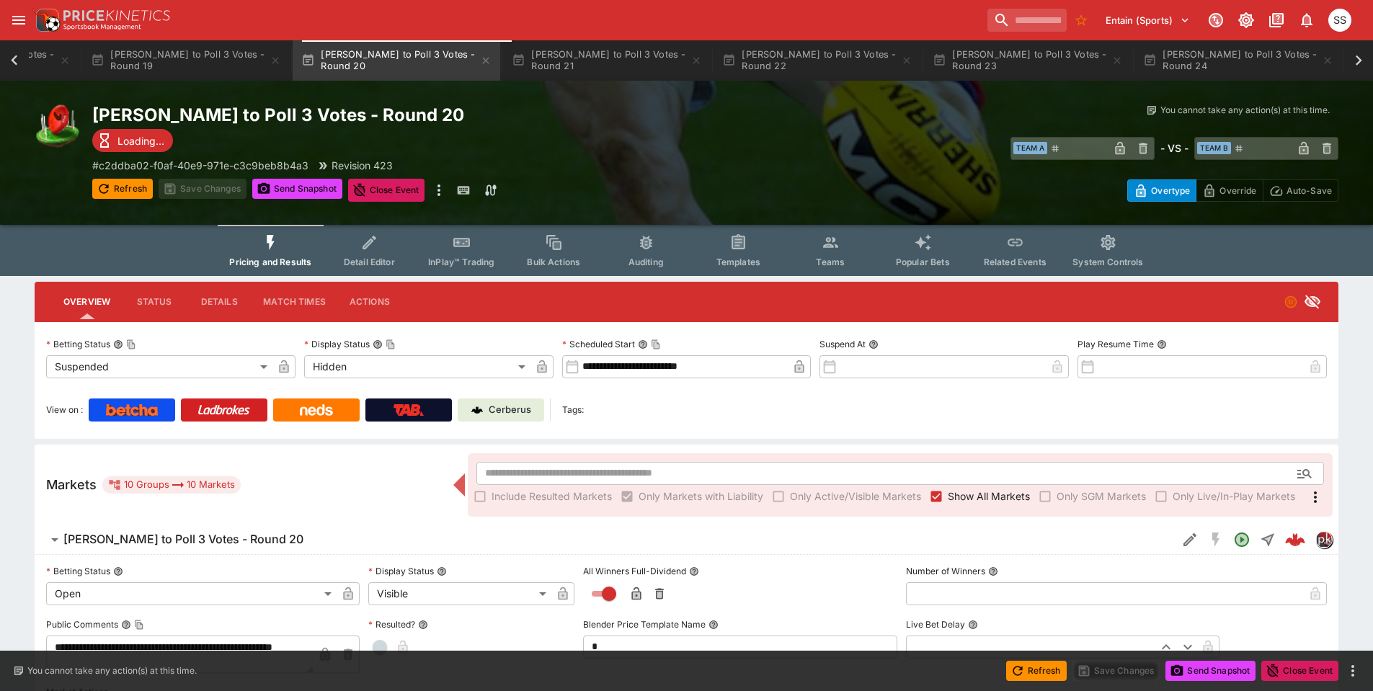
scroll to position [0, 1016]
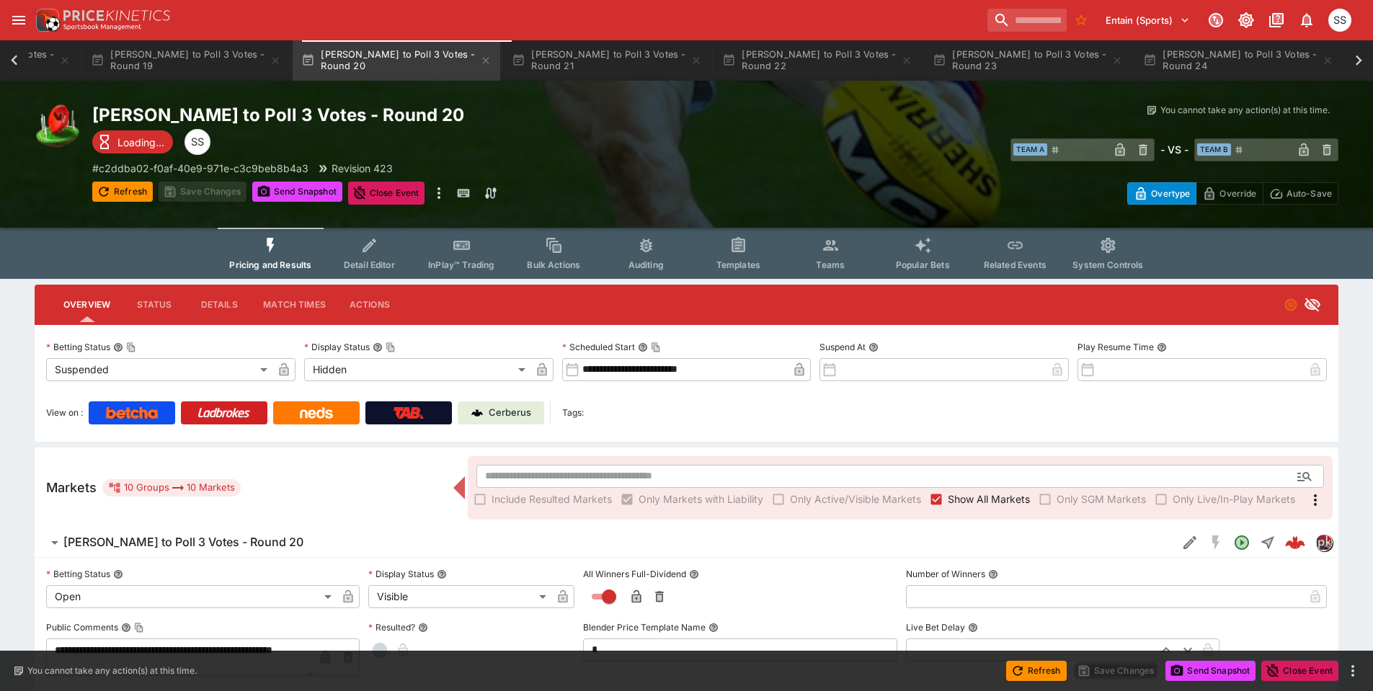
click at [507, 414] on p "Cerberus" at bounding box center [510, 413] width 43 height 14
click at [578, 48] on button "[PERSON_NAME] to Poll 3 Votes - Round 21" at bounding box center [607, 60] width 208 height 40
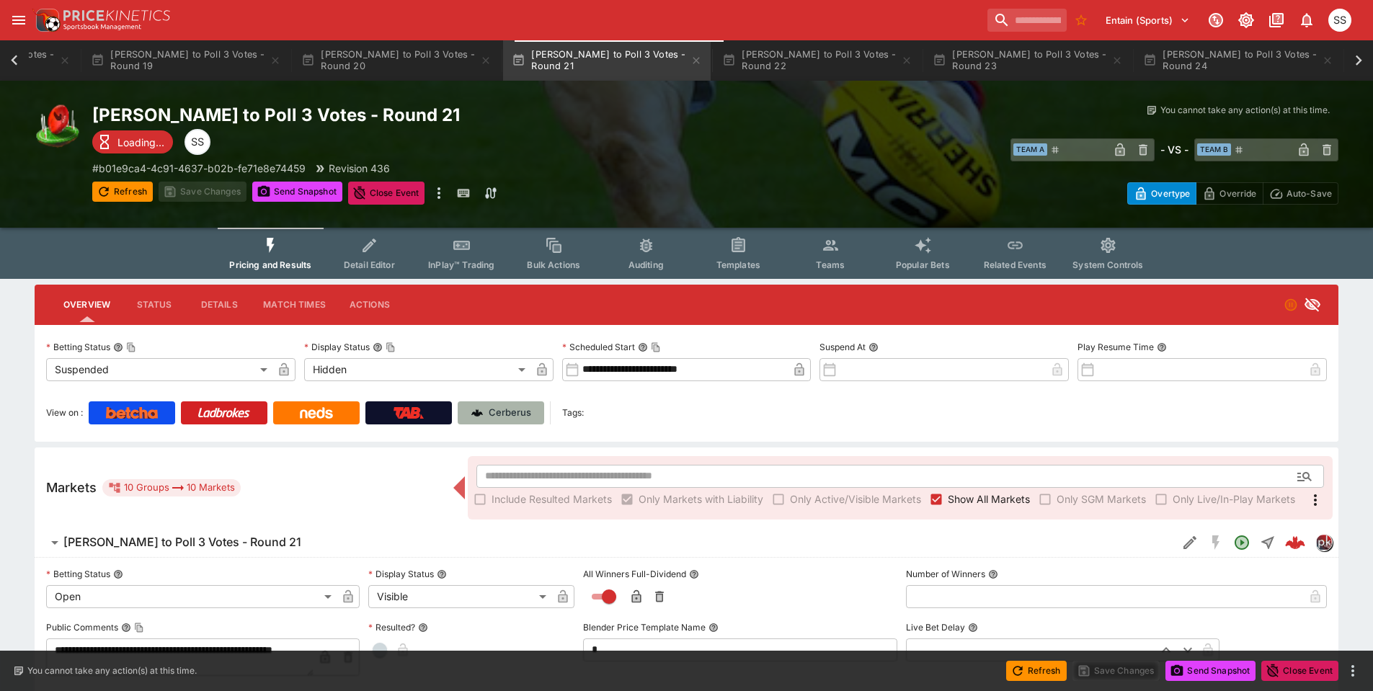
click at [509, 416] on p "Cerberus" at bounding box center [510, 413] width 43 height 14
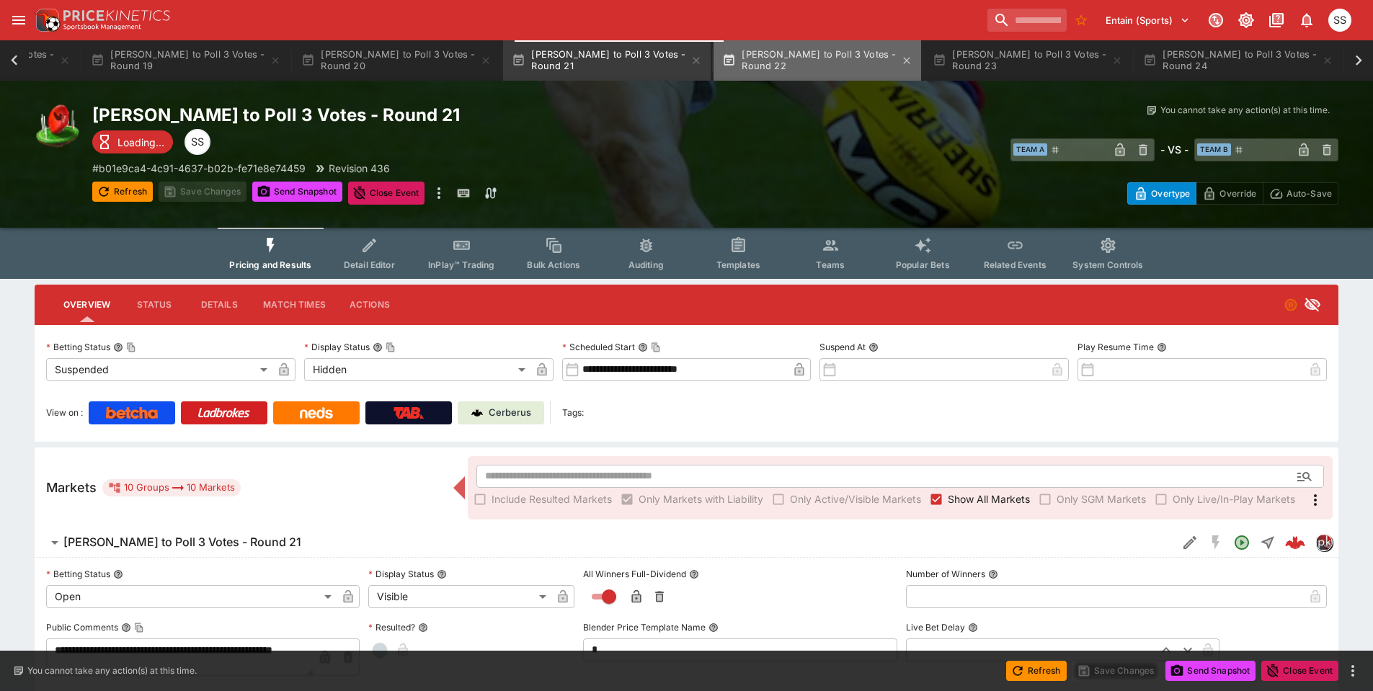
click at [803, 53] on button "[PERSON_NAME] to Poll 3 Votes - Round 22" at bounding box center [817, 60] width 208 height 40
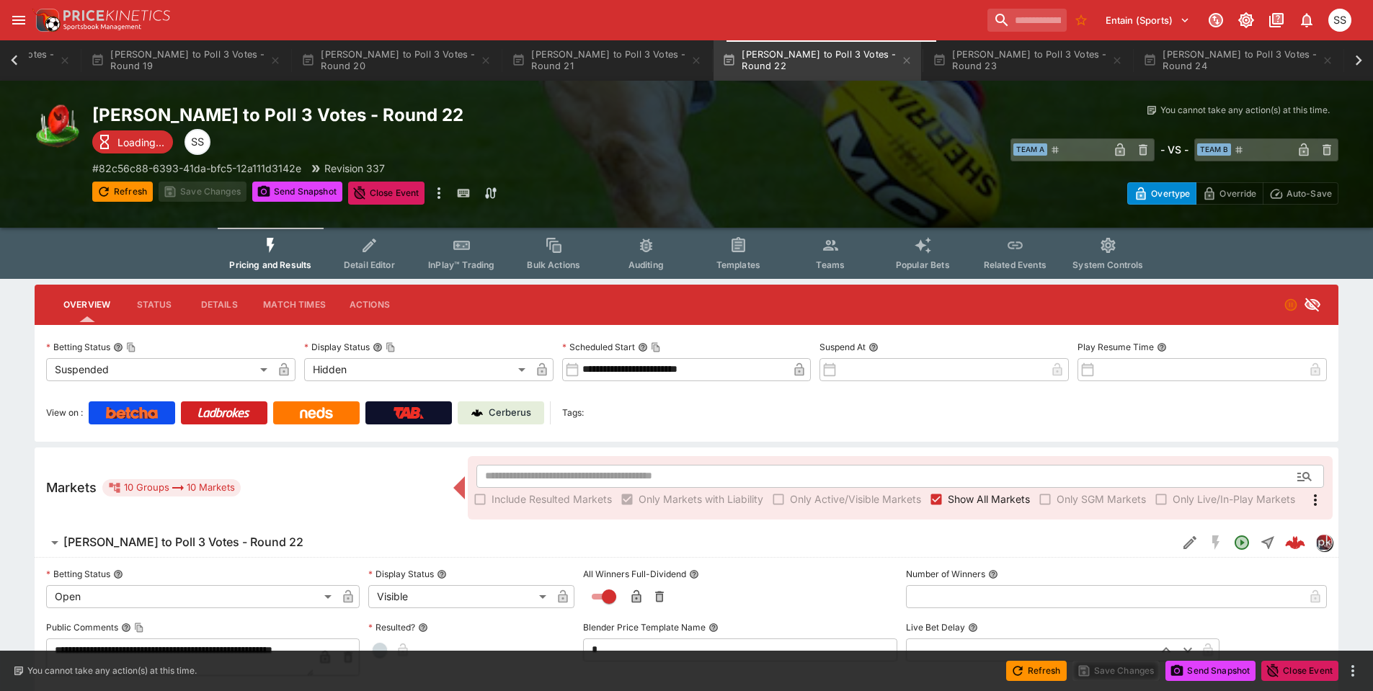
click at [505, 417] on p "Cerberus" at bounding box center [510, 413] width 43 height 14
click at [1020, 45] on button "[PERSON_NAME] to Poll 3 Votes - Round 23" at bounding box center [1028, 60] width 208 height 40
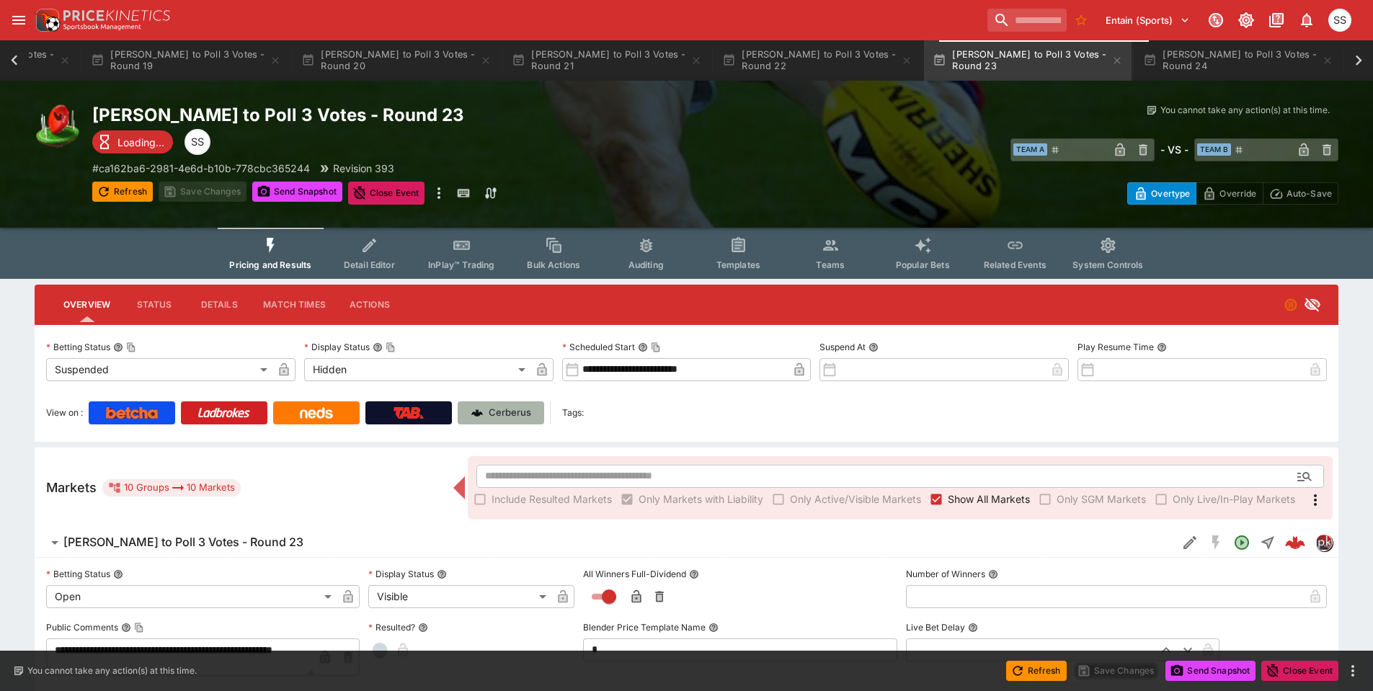
click at [513, 414] on p "Cerberus" at bounding box center [510, 413] width 43 height 14
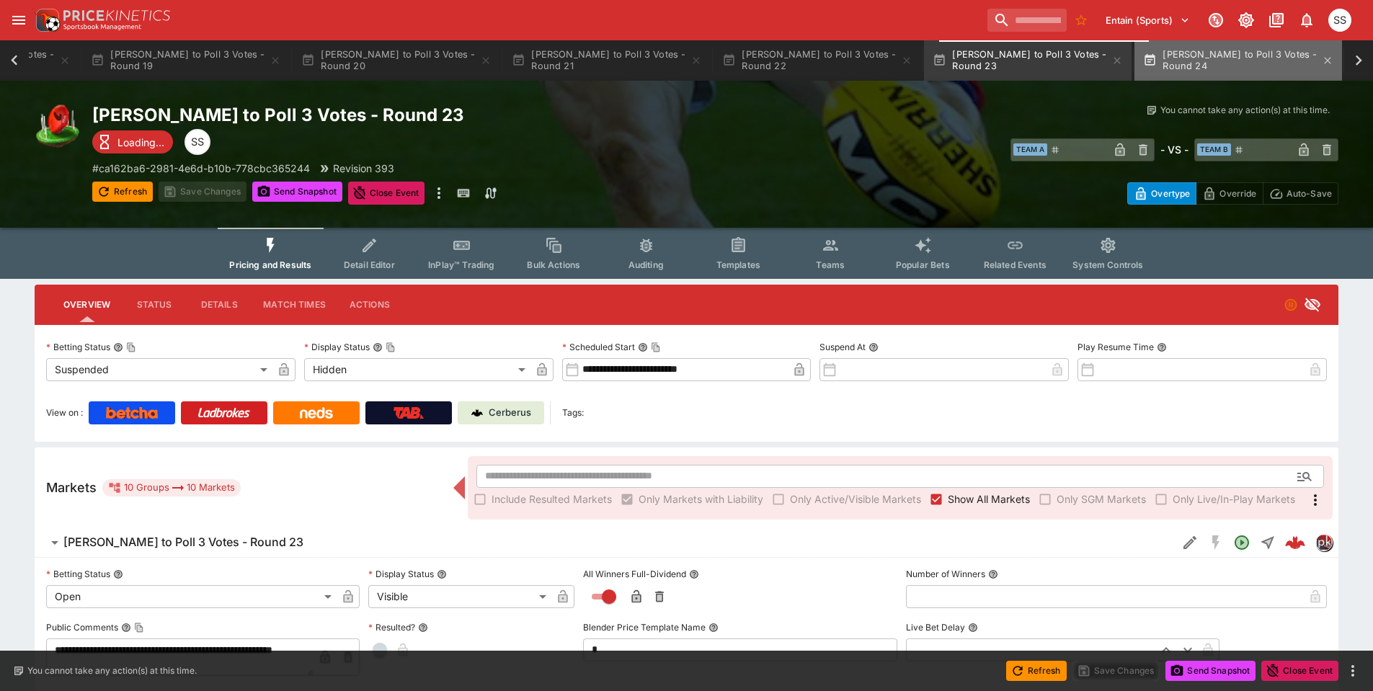
click at [1265, 45] on button "[PERSON_NAME] to Poll 3 Votes - Round 24" at bounding box center [1238, 60] width 208 height 40
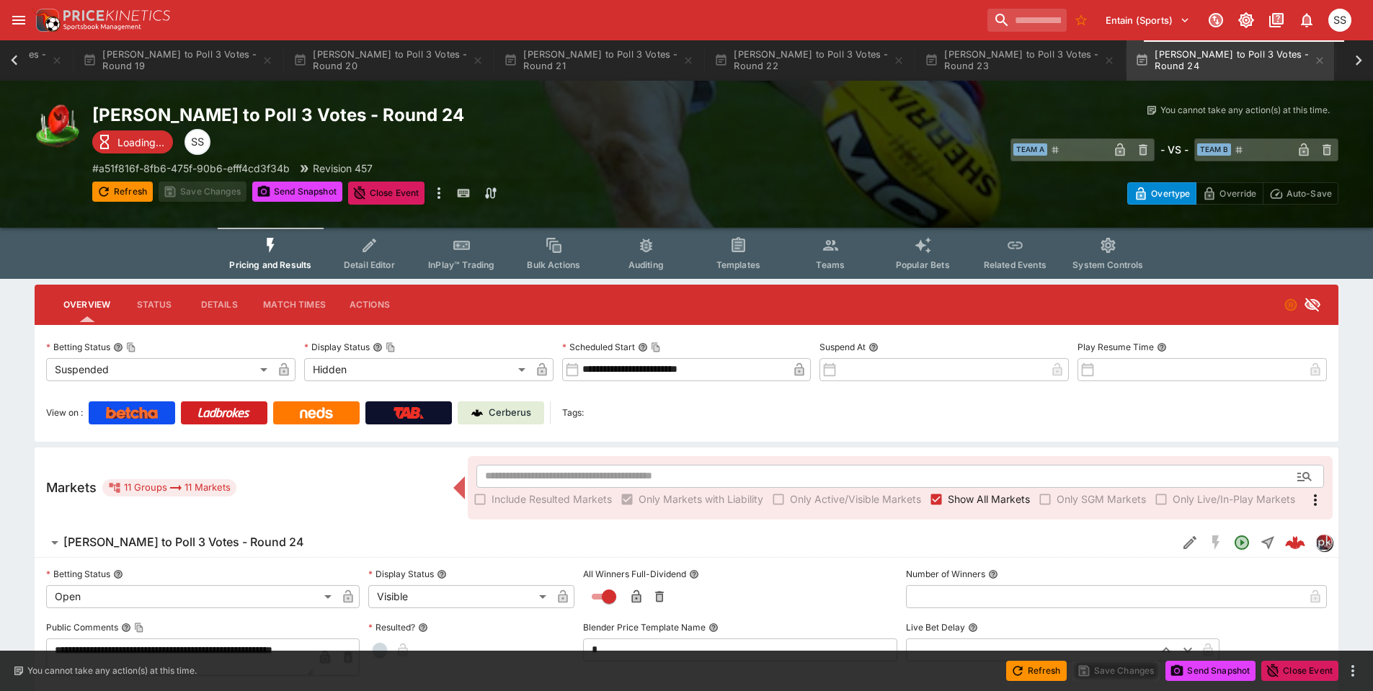
scroll to position [0, 1025]
click at [493, 414] on p "Cerberus" at bounding box center [510, 413] width 43 height 14
click at [505, 407] on p "Cerberus" at bounding box center [510, 413] width 43 height 14
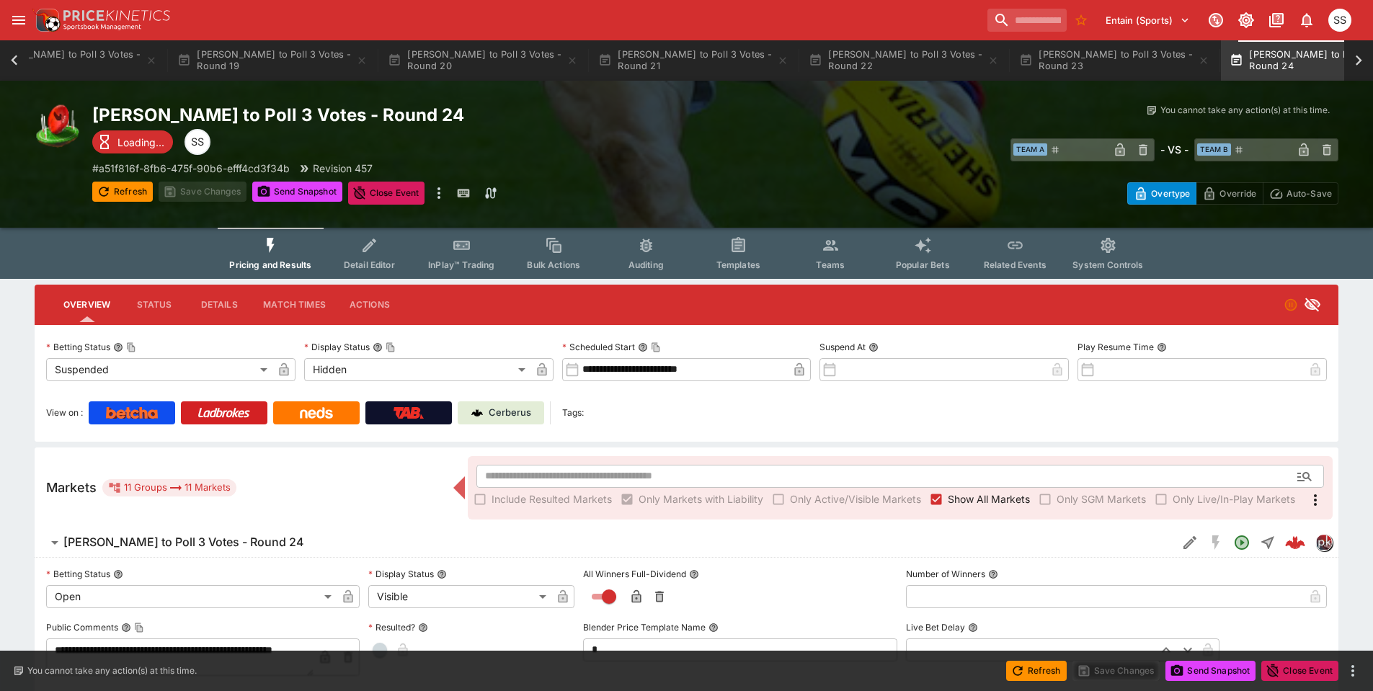
scroll to position [0, 1014]
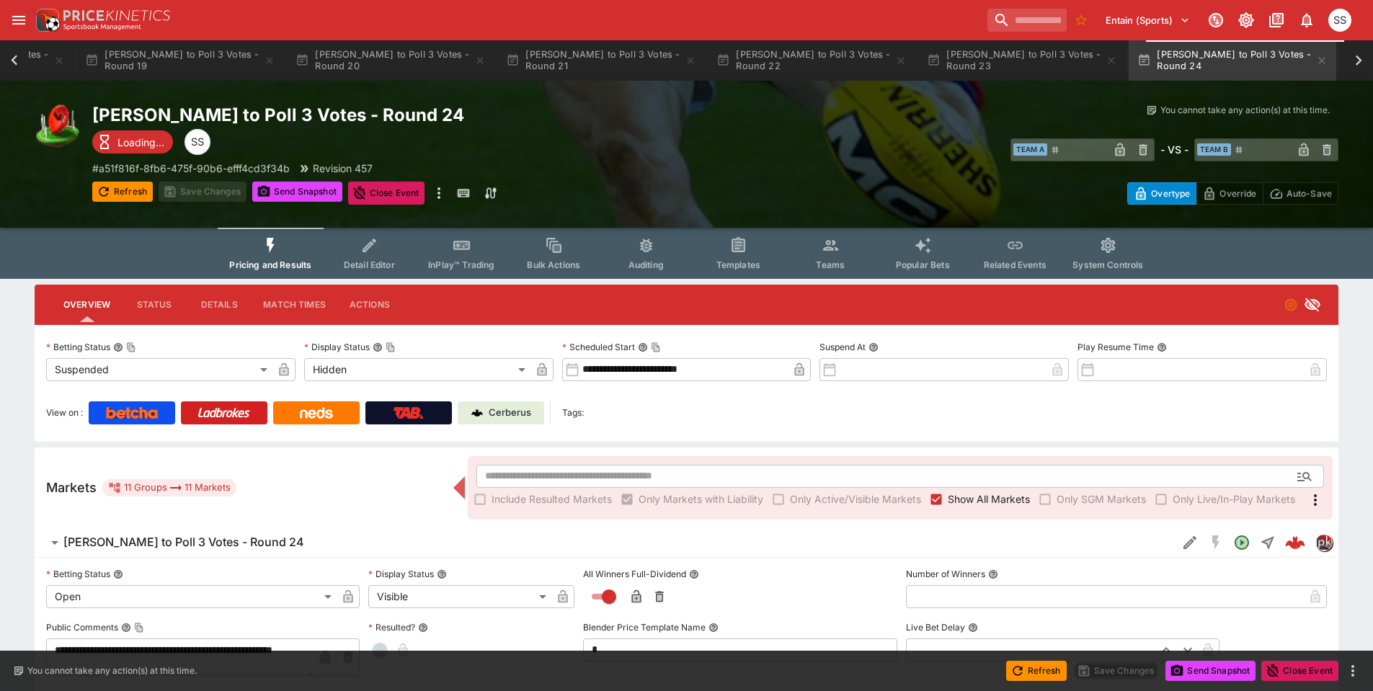
click at [507, 414] on p "Cerberus" at bounding box center [510, 413] width 43 height 14
click at [1060, 48] on button "[PERSON_NAME] to Poll 3 Votes - Round 23" at bounding box center [1022, 60] width 208 height 40
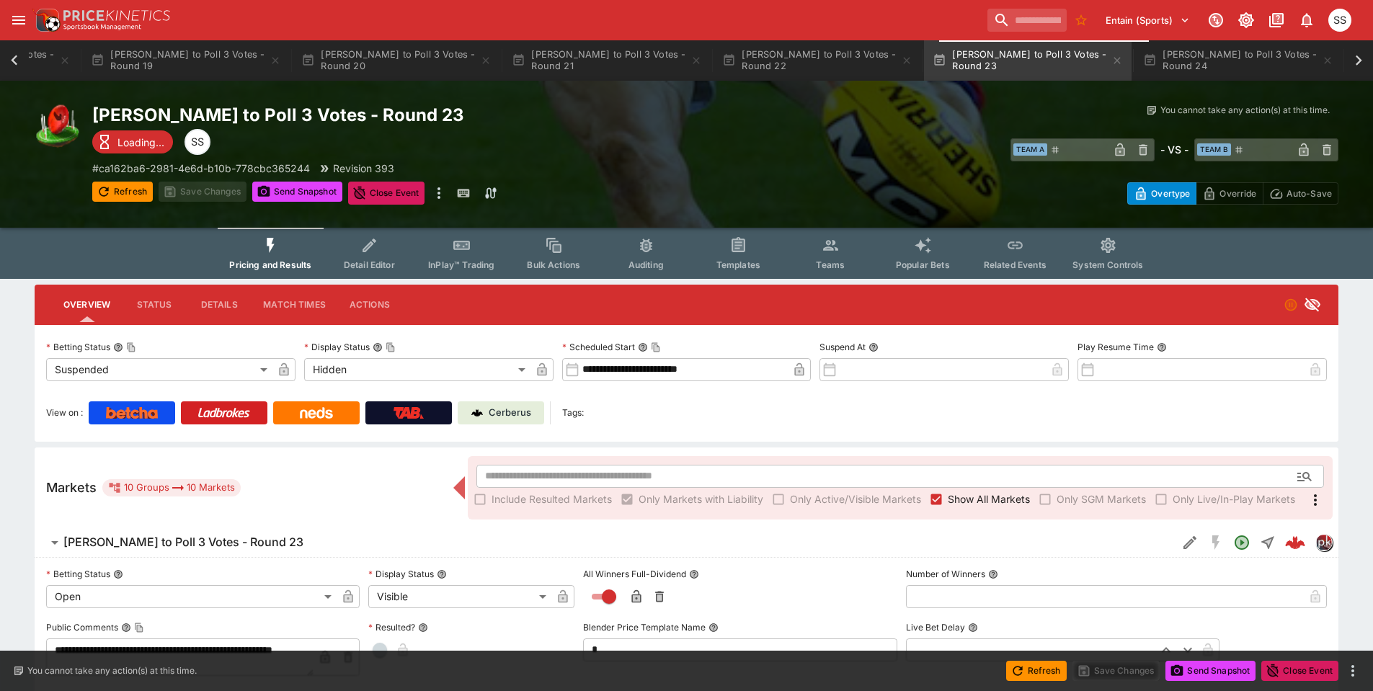
click at [518, 414] on p "Cerberus" at bounding box center [510, 413] width 43 height 14
